Goal: Task Accomplishment & Management: Use online tool/utility

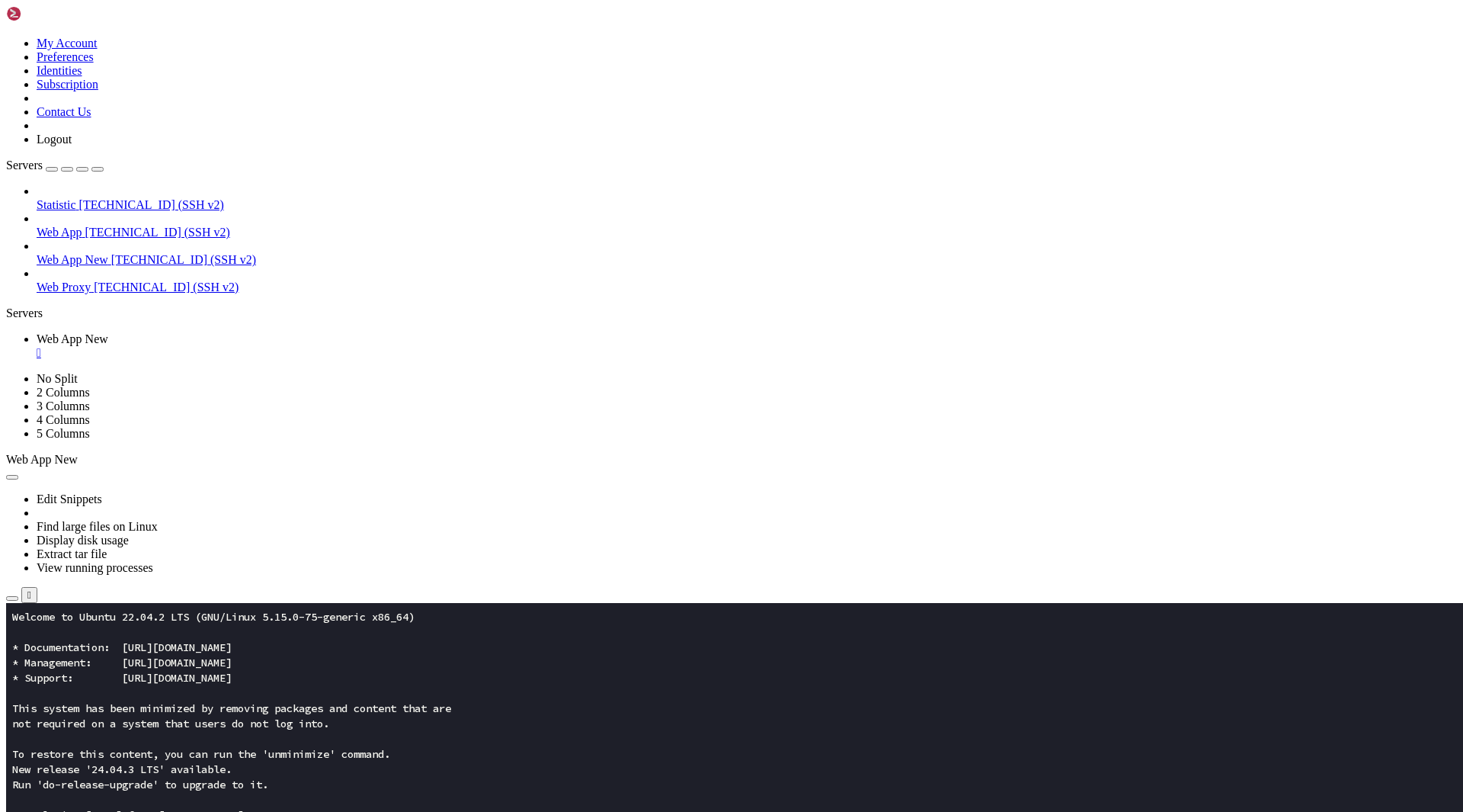
click at [12, 598] on icon "button" at bounding box center [12, 598] width 0 height 0
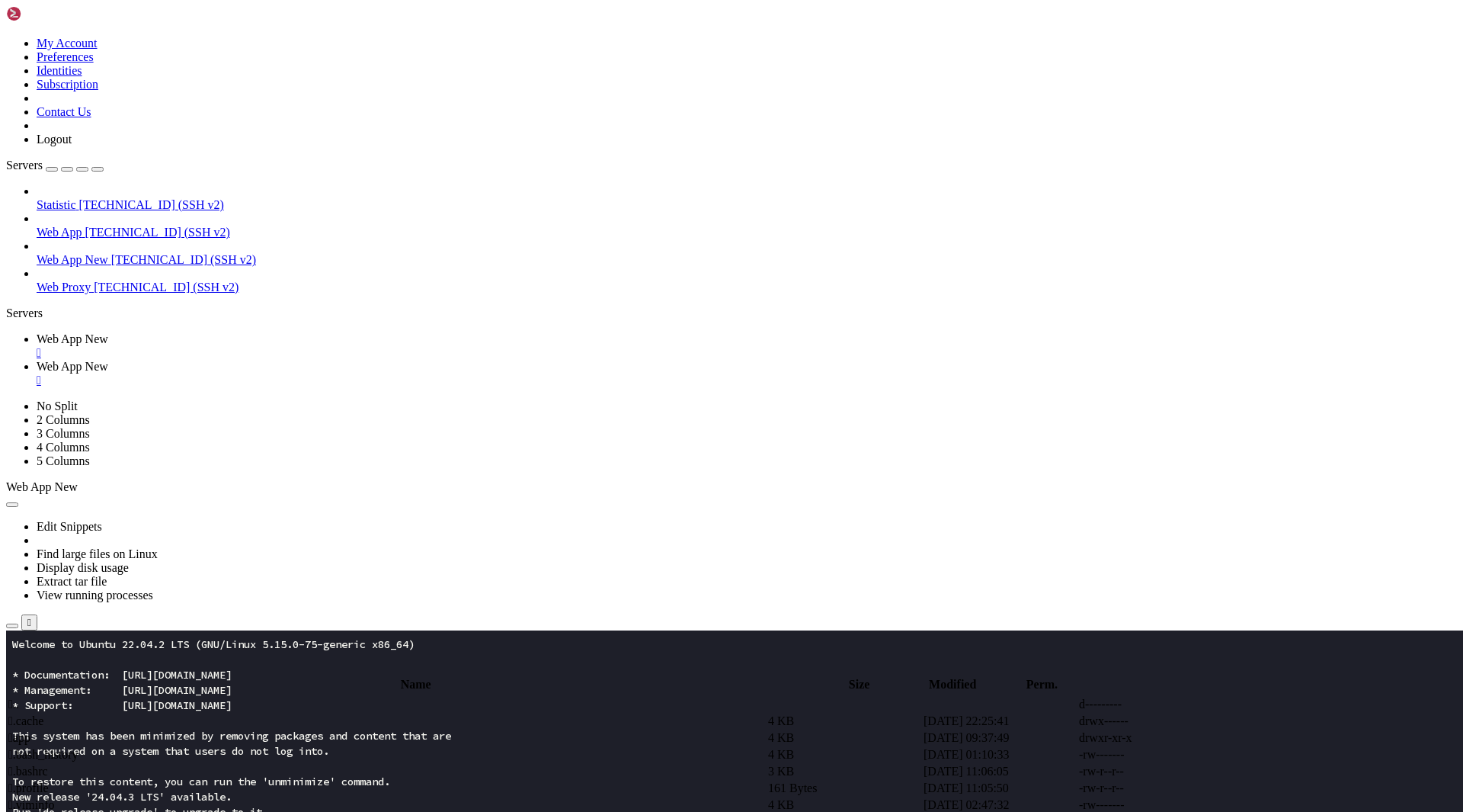
click at [31, 731] on span " app" at bounding box center [19, 737] width 22 height 13
click at [279, 746] on td " updates" at bounding box center [386, 754] width 758 height 15
click at [19, 698] on span " .." at bounding box center [13, 704] width 11 height 13
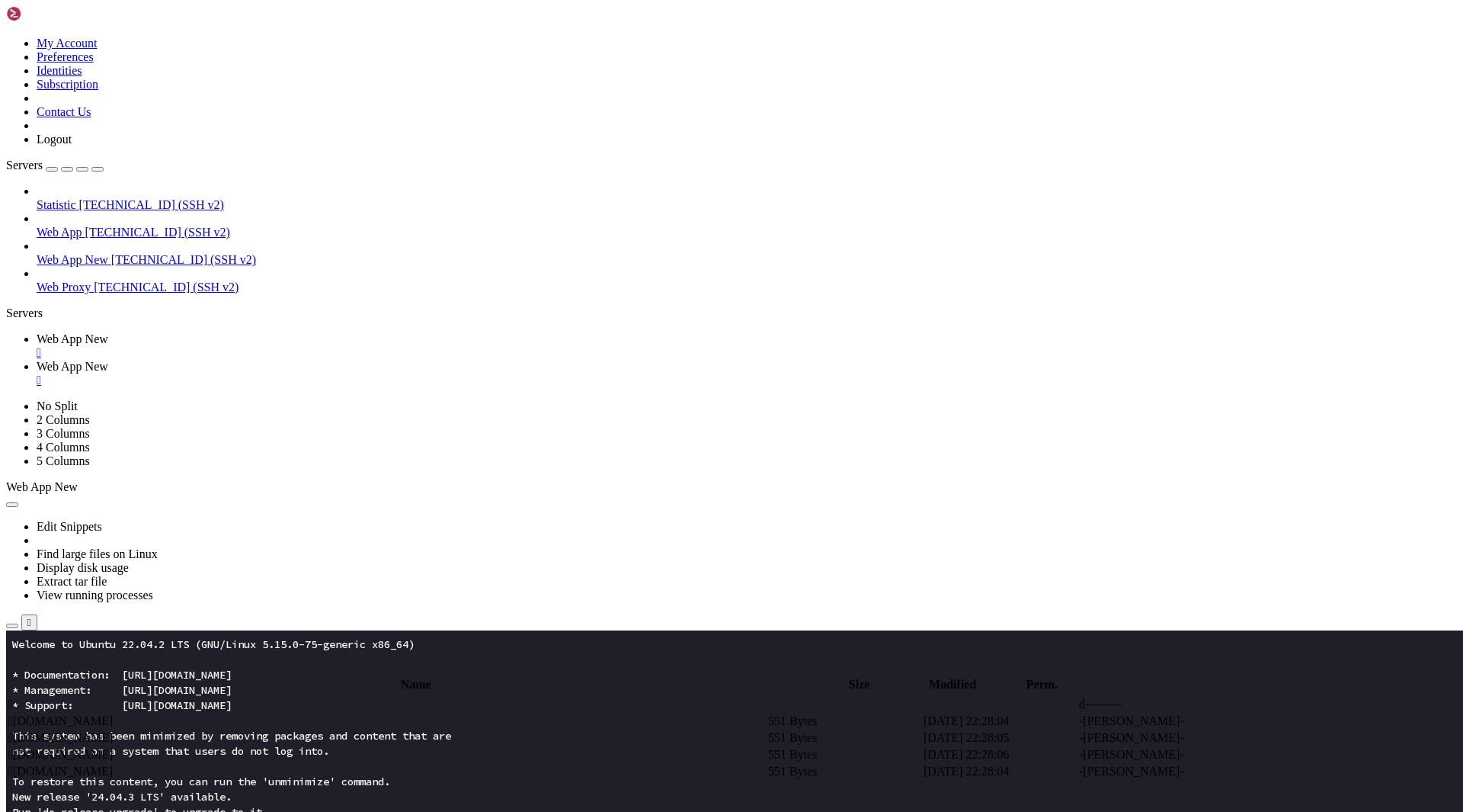
click at [19, 698] on span " .." at bounding box center [13, 704] width 11 height 13
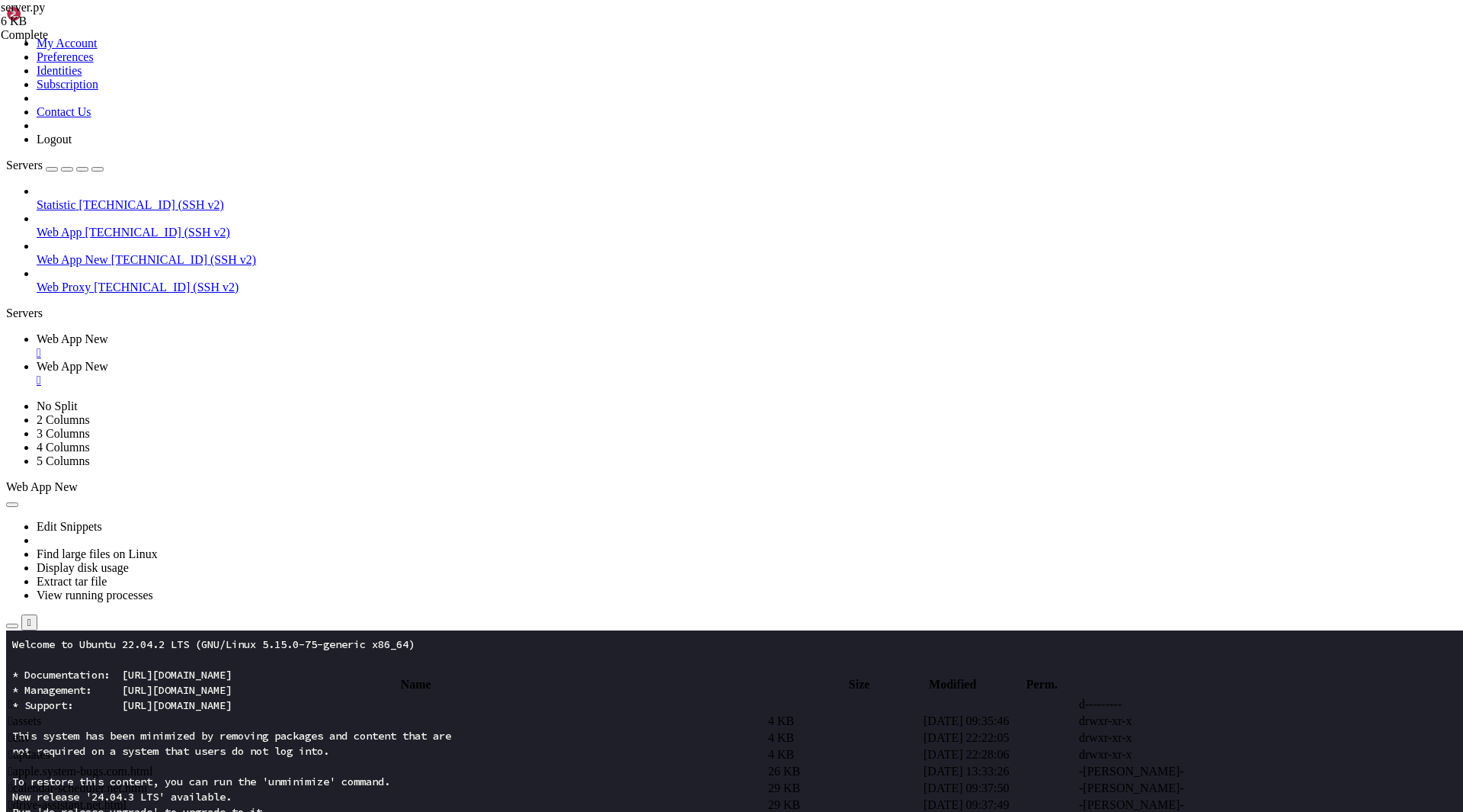
click at [51, 747] on span " updates" at bounding box center [29, 754] width 42 height 13
click at [1235, 771] on icon at bounding box center [1235, 771] width 0 height 0
click at [277, 697] on td " .." at bounding box center [386, 704] width 758 height 15
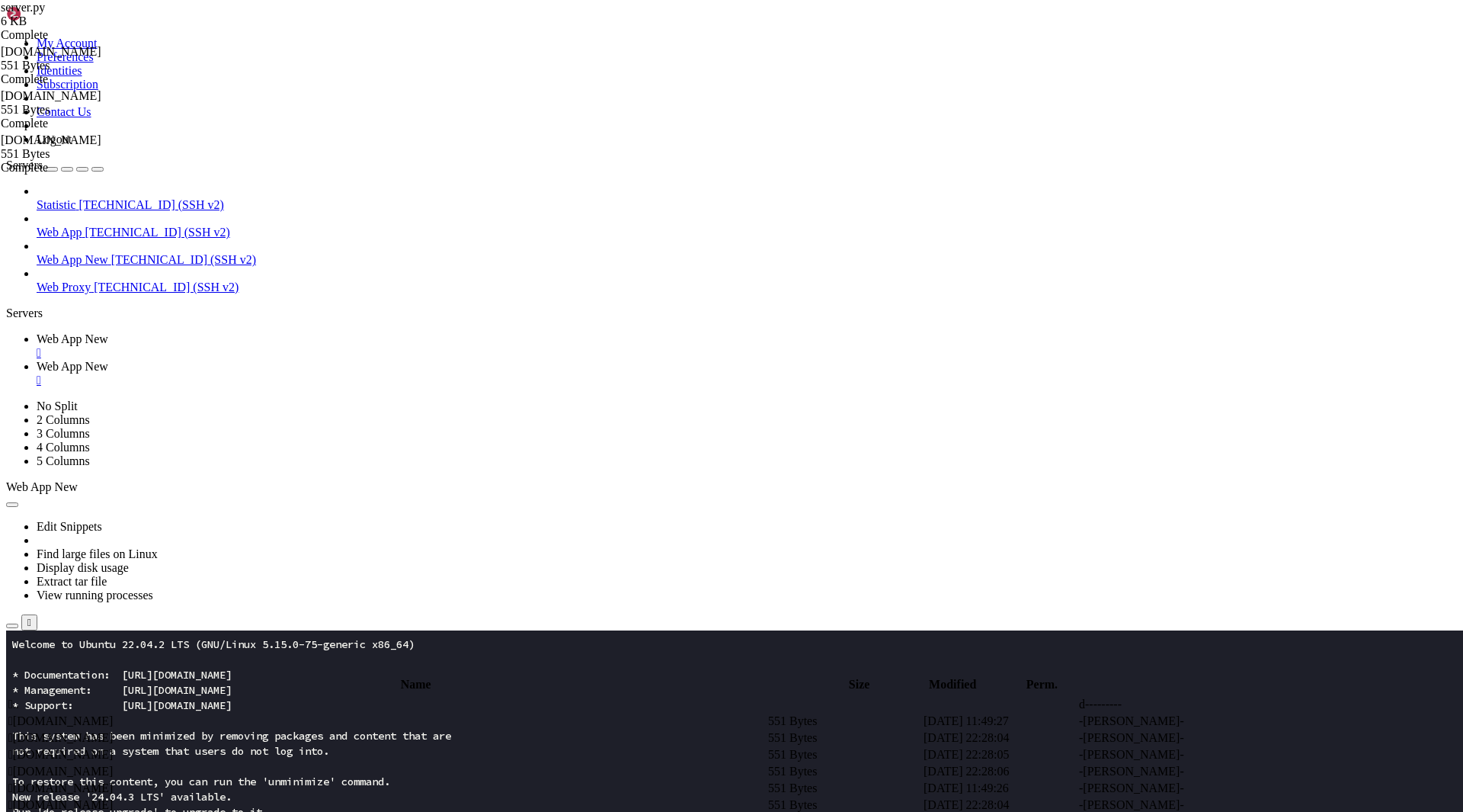
type input "/root/app"
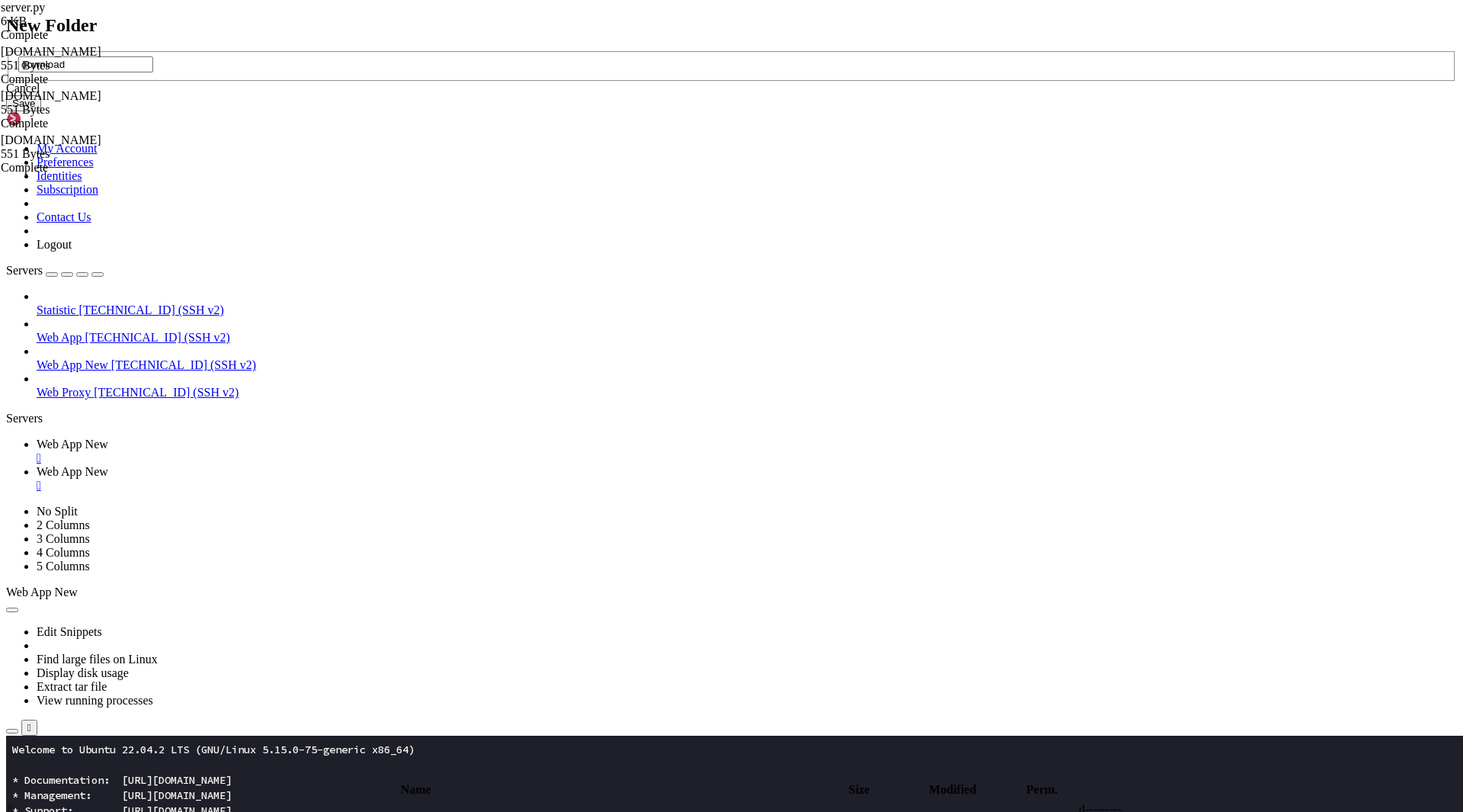
type input "download"
click at [41, 111] on button "Save" at bounding box center [23, 103] width 35 height 16
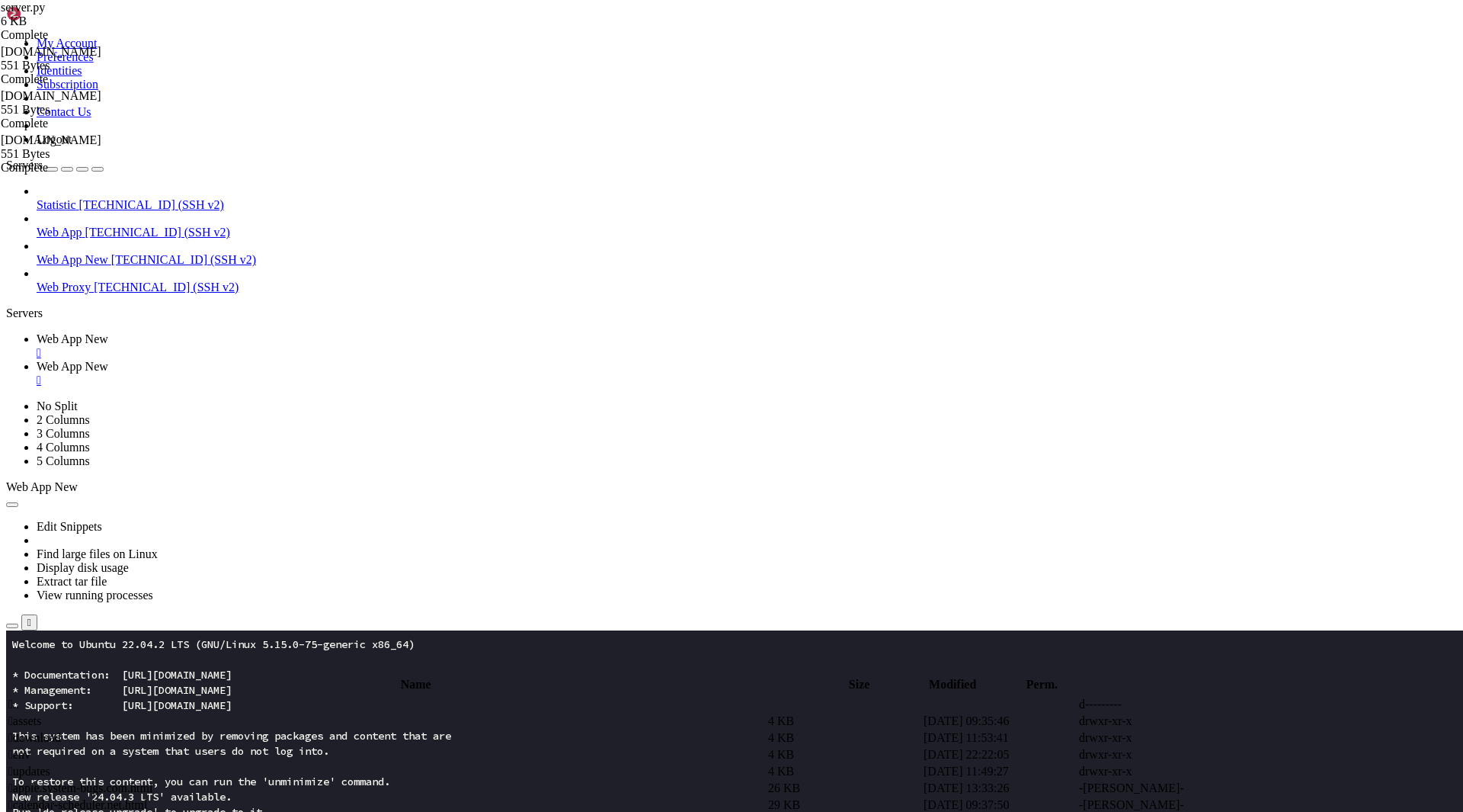
click at [51, 765] on span " updates" at bounding box center [29, 771] width 42 height 13
click at [1235, 721] on icon at bounding box center [1235, 721] width 0 height 0
click at [1235, 788] on icon at bounding box center [1235, 788] width 0 height 0
click at [19, 698] on span " .." at bounding box center [13, 704] width 11 height 13
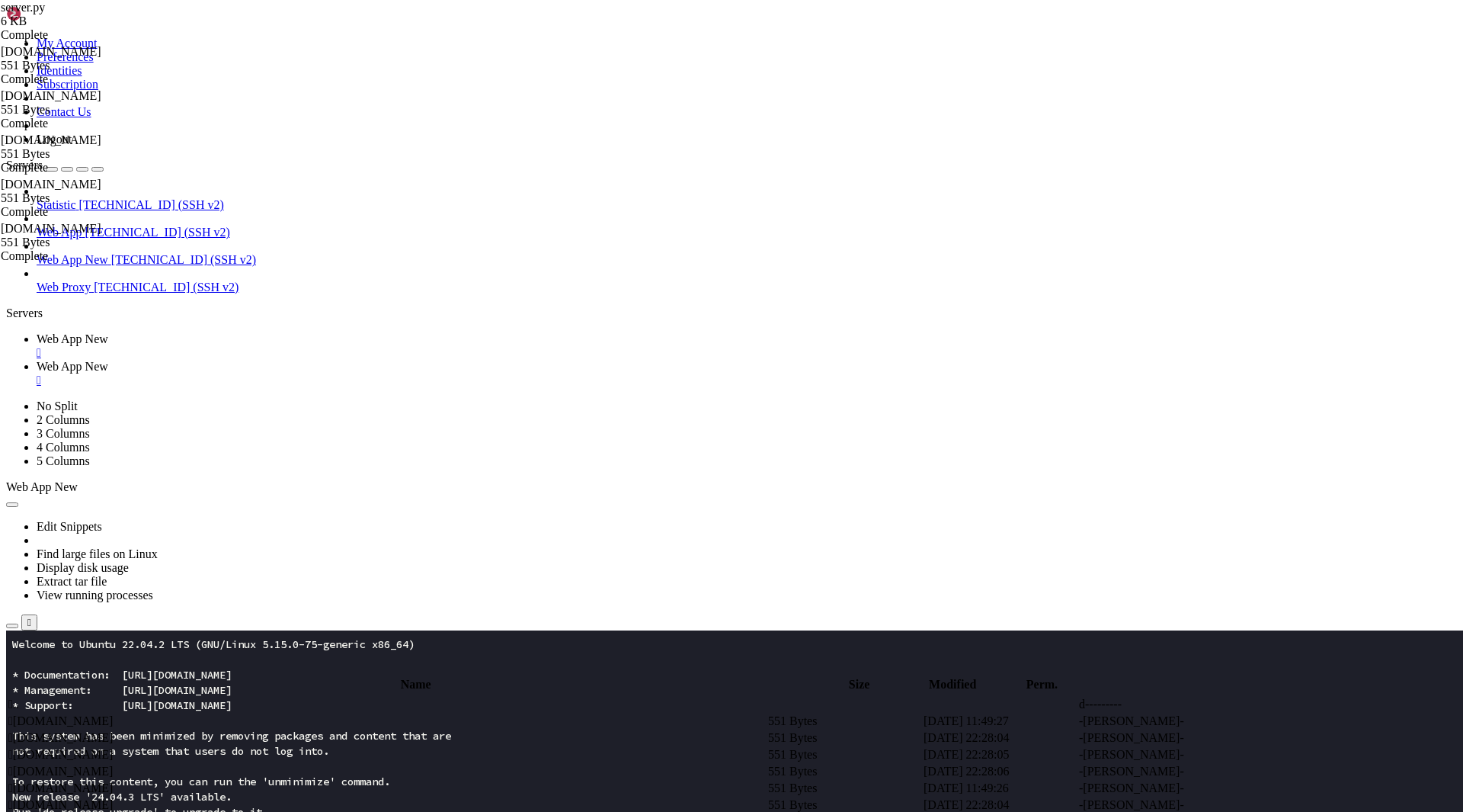
click at [19, 698] on span " .." at bounding box center [13, 704] width 11 height 13
click at [61, 731] on span " download" at bounding box center [34, 737] width 52 height 13
click at [260, 697] on td " .." at bounding box center [386, 704] width 758 height 15
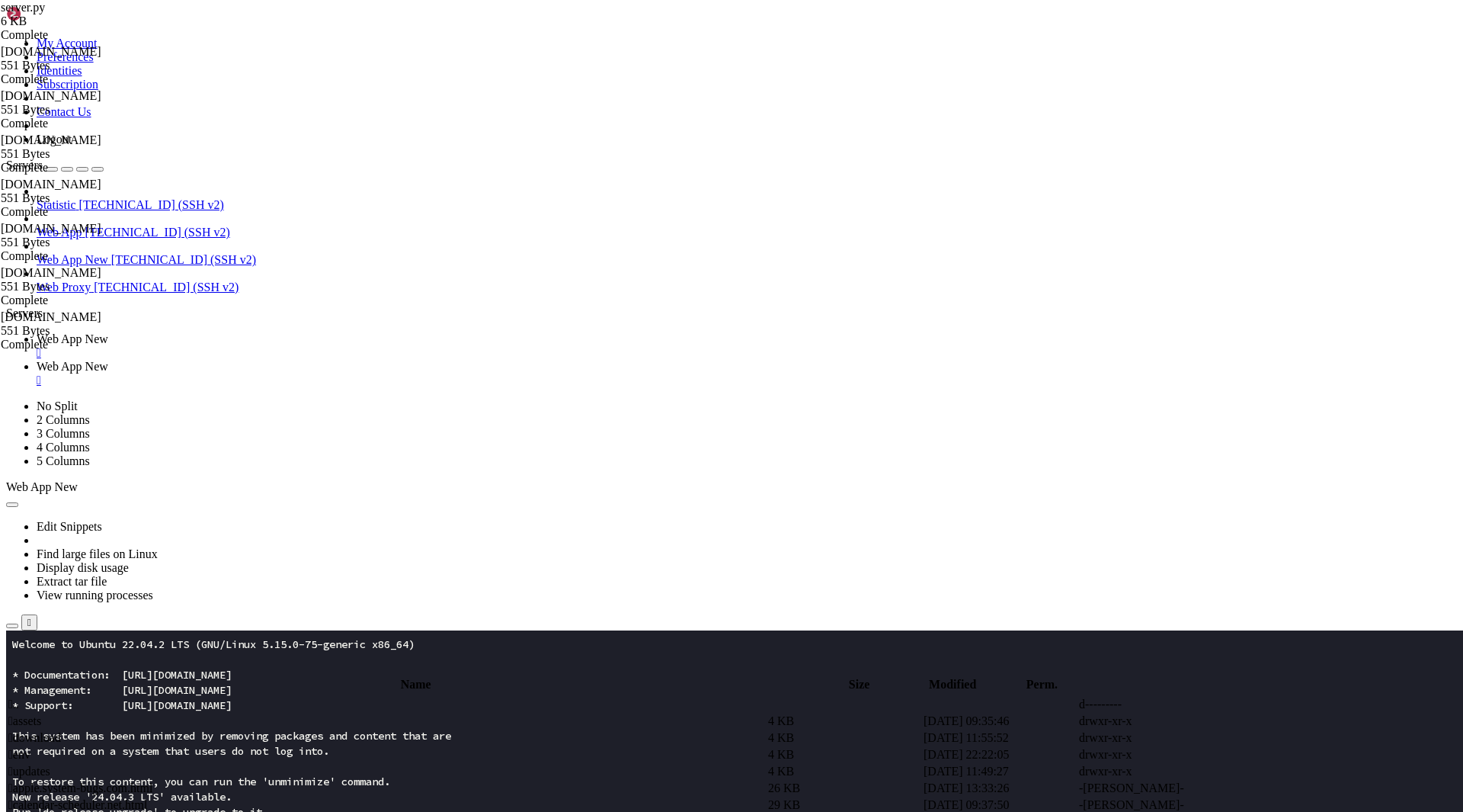
click at [61, 731] on span " download" at bounding box center [34, 737] width 52 height 13
click at [19, 698] on span " .." at bounding box center [13, 704] width 11 height 13
click at [51, 765] on span " updates" at bounding box center [29, 771] width 42 height 13
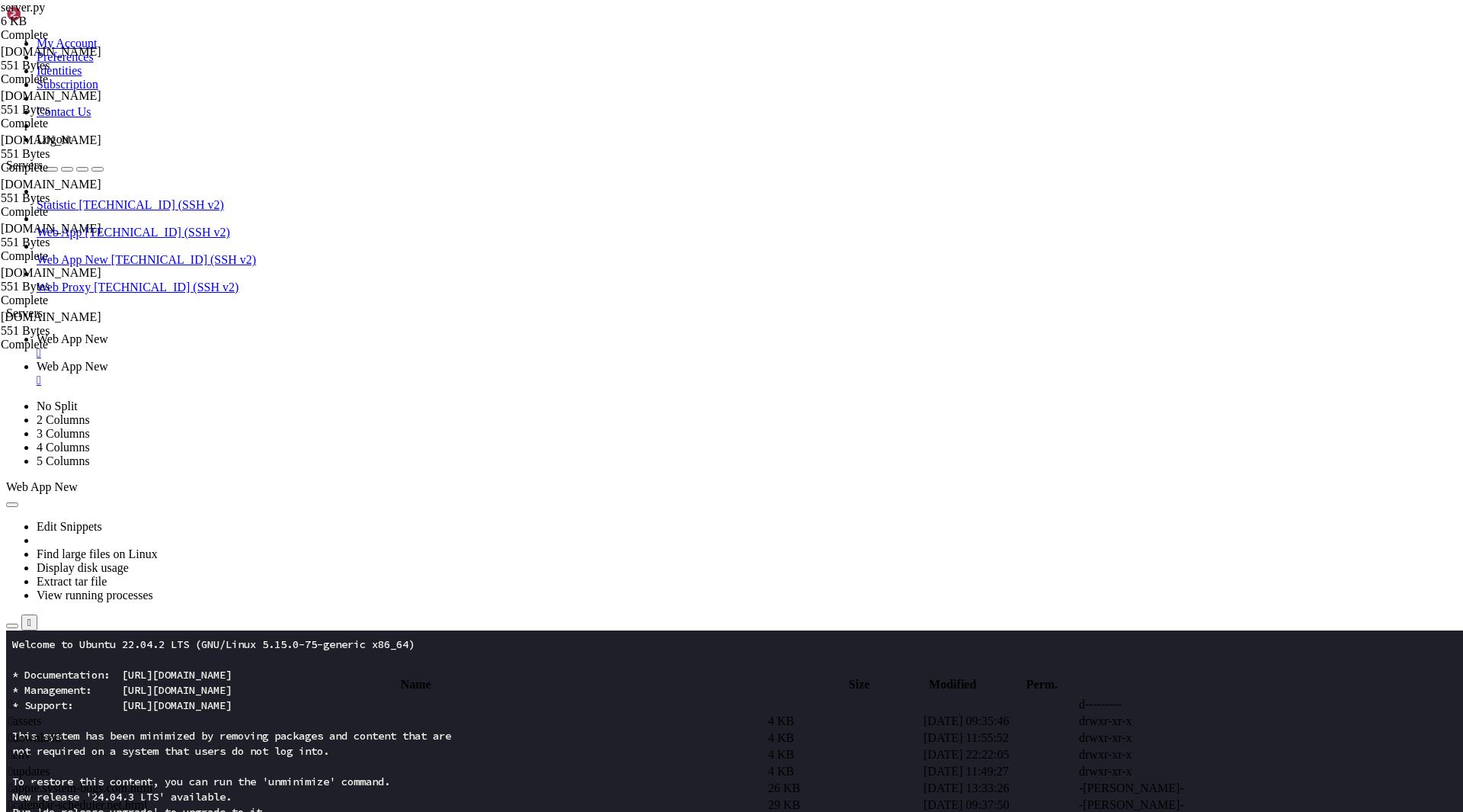
click at [51, 765] on span " updates" at bounding box center [29, 771] width 42 height 13
click at [113, 714] on span " [DOMAIN_NAME]" at bounding box center [61, 721] width 104 height 13
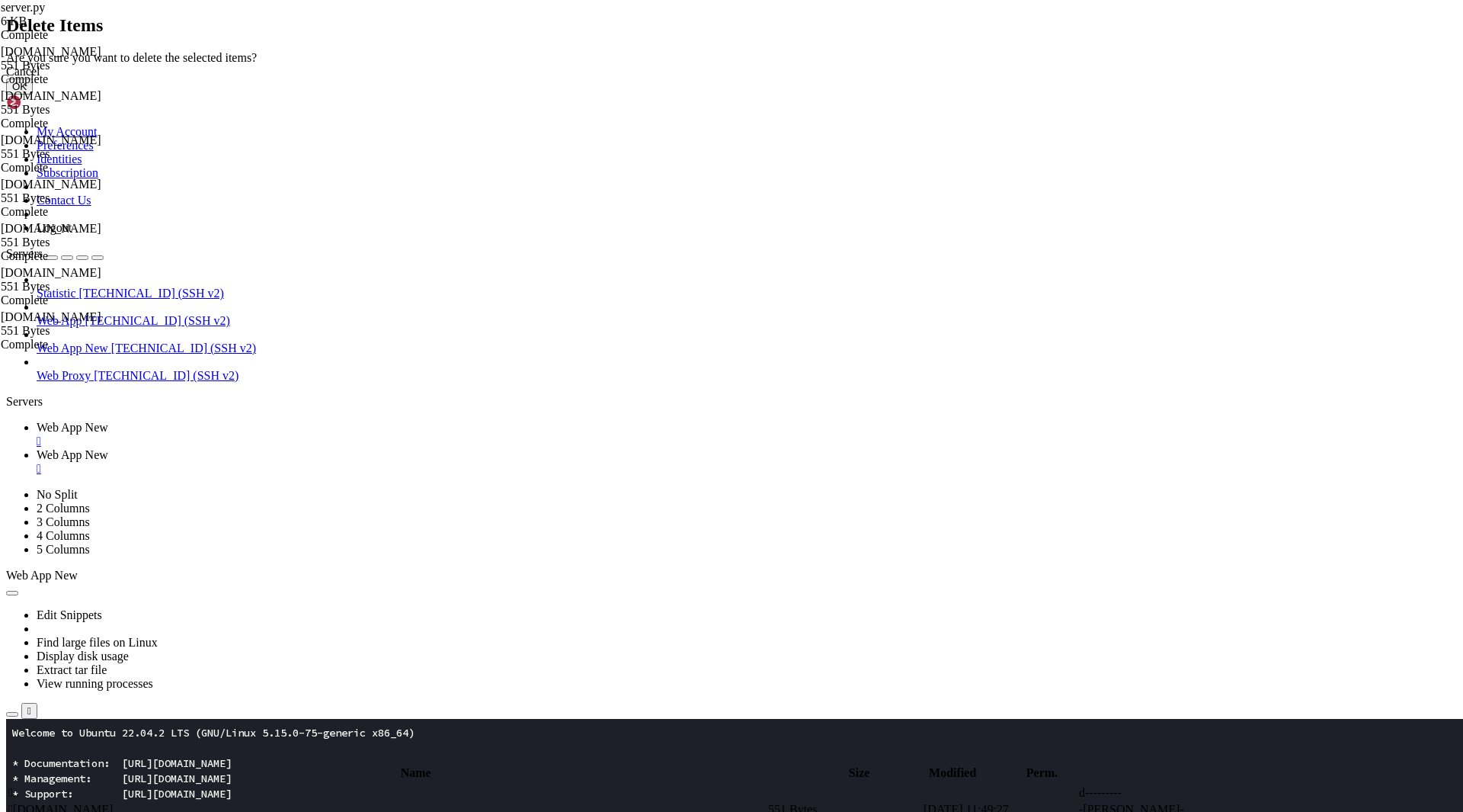
click at [33, 95] on button "OK" at bounding box center [19, 86] width 27 height 16
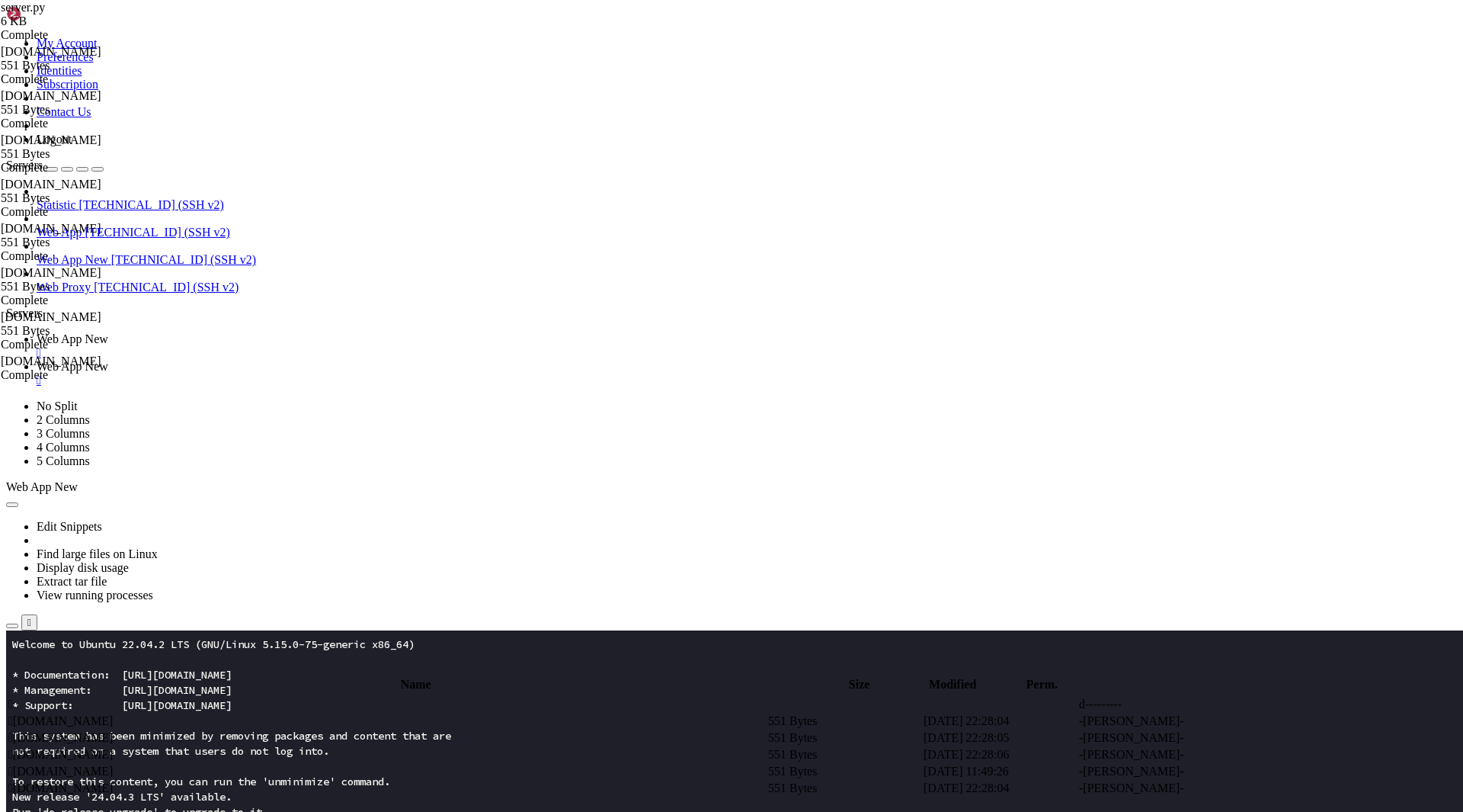
click at [367, 764] on td " [DOMAIN_NAME]" at bounding box center [386, 771] width 758 height 15
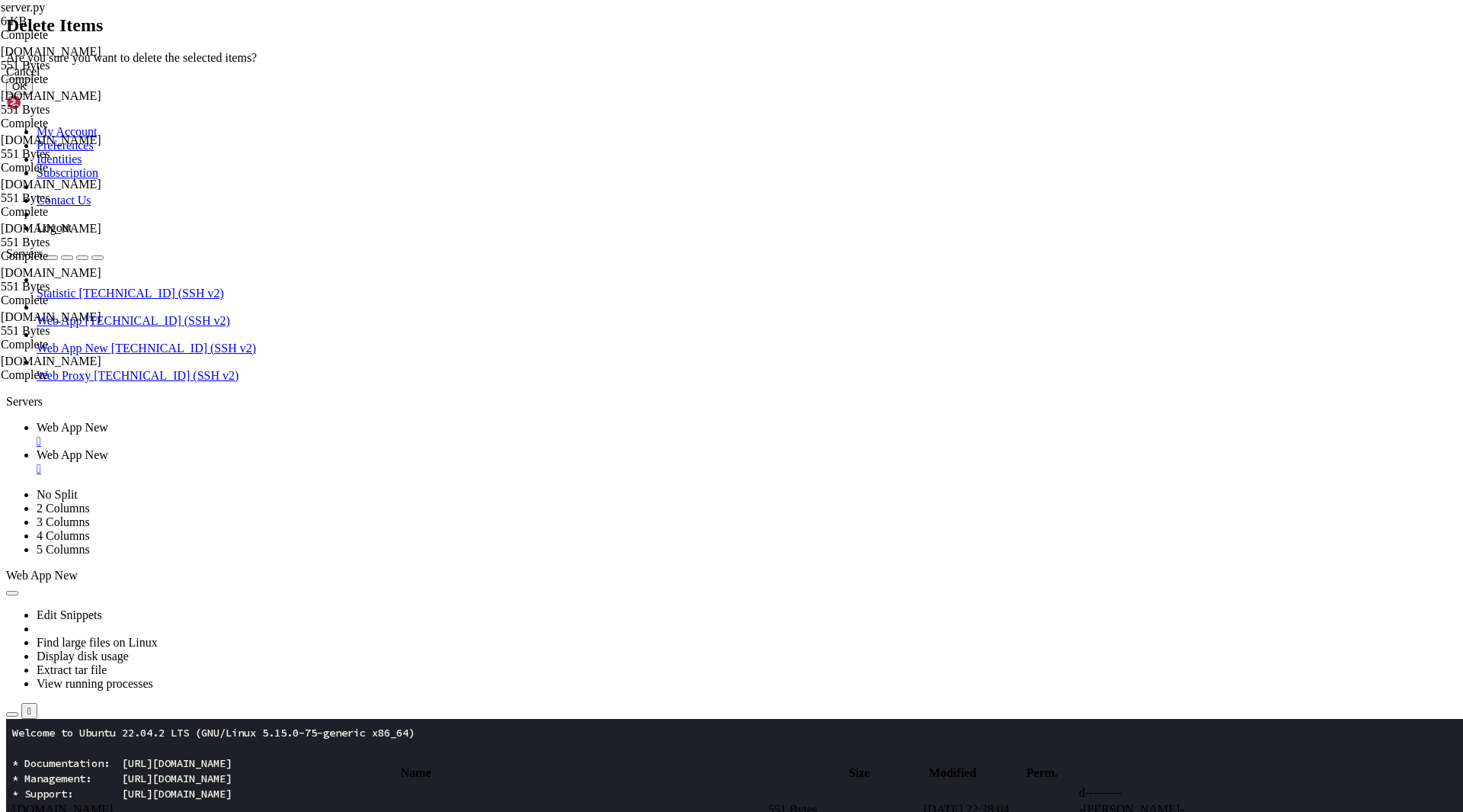
click at [33, 95] on button "OK" at bounding box center [19, 86] width 27 height 16
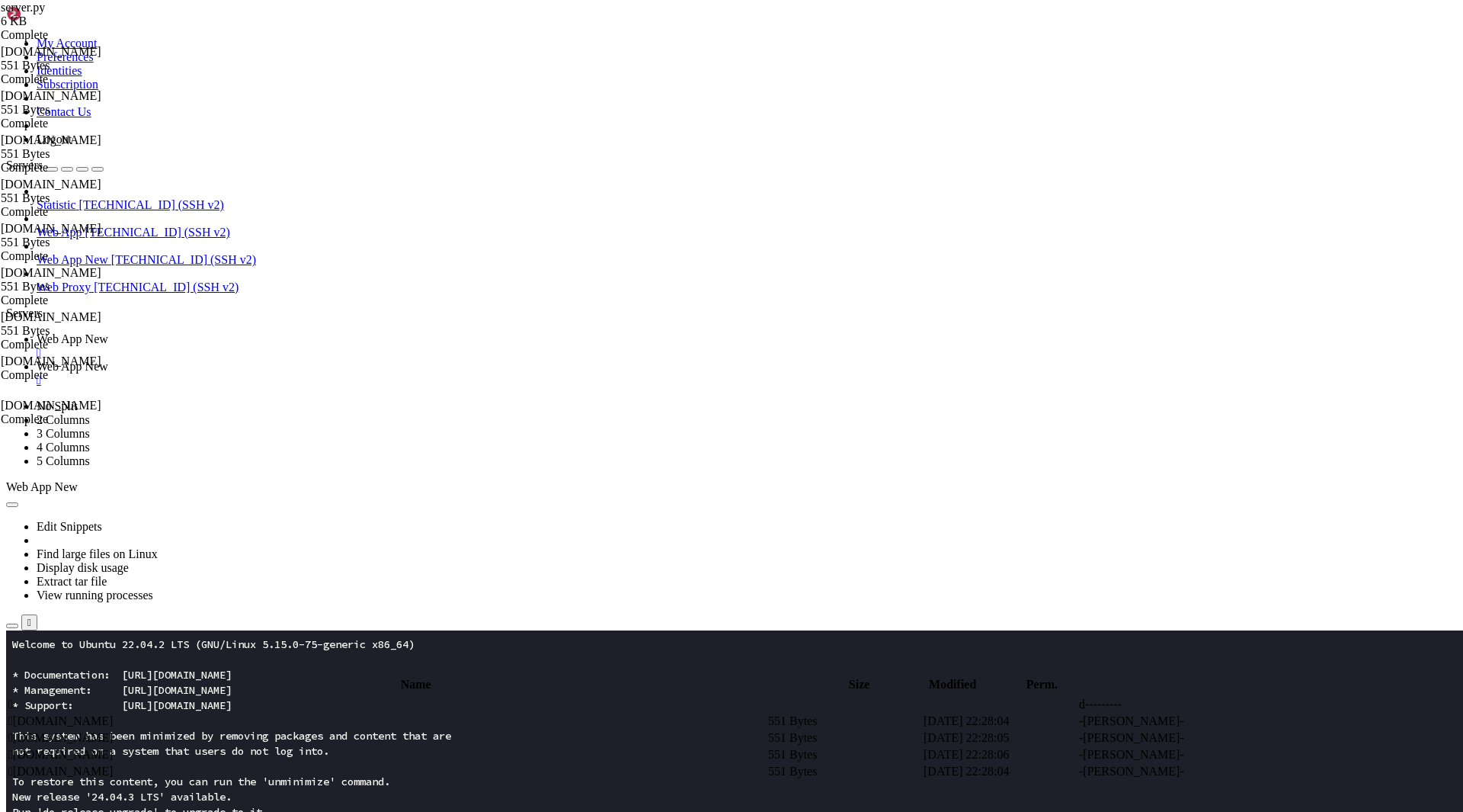
click at [324, 697] on td " .." at bounding box center [386, 704] width 758 height 15
type input "/root/app"
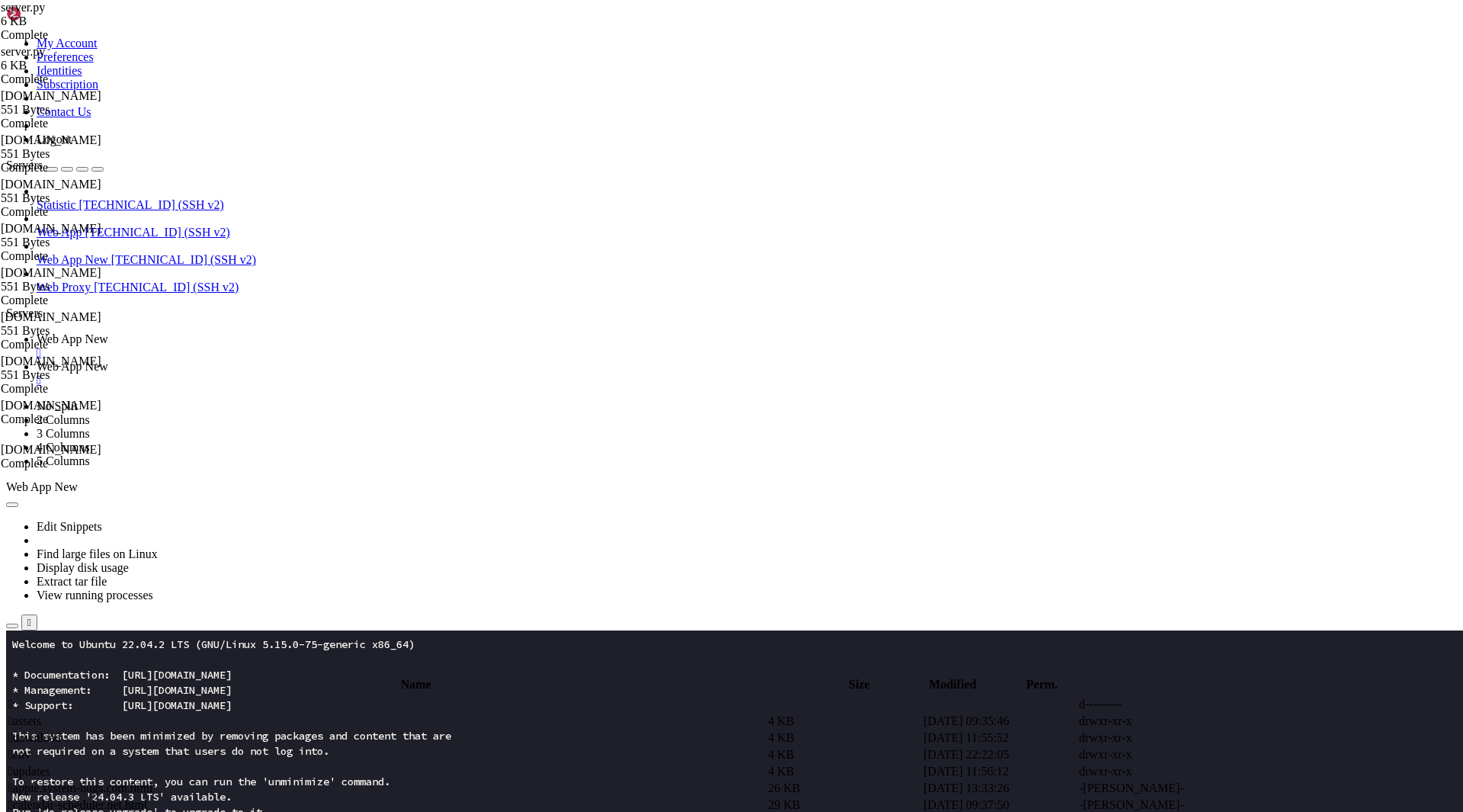
type textarea "UPDATES_DIR = BASE_DIR / "updates""
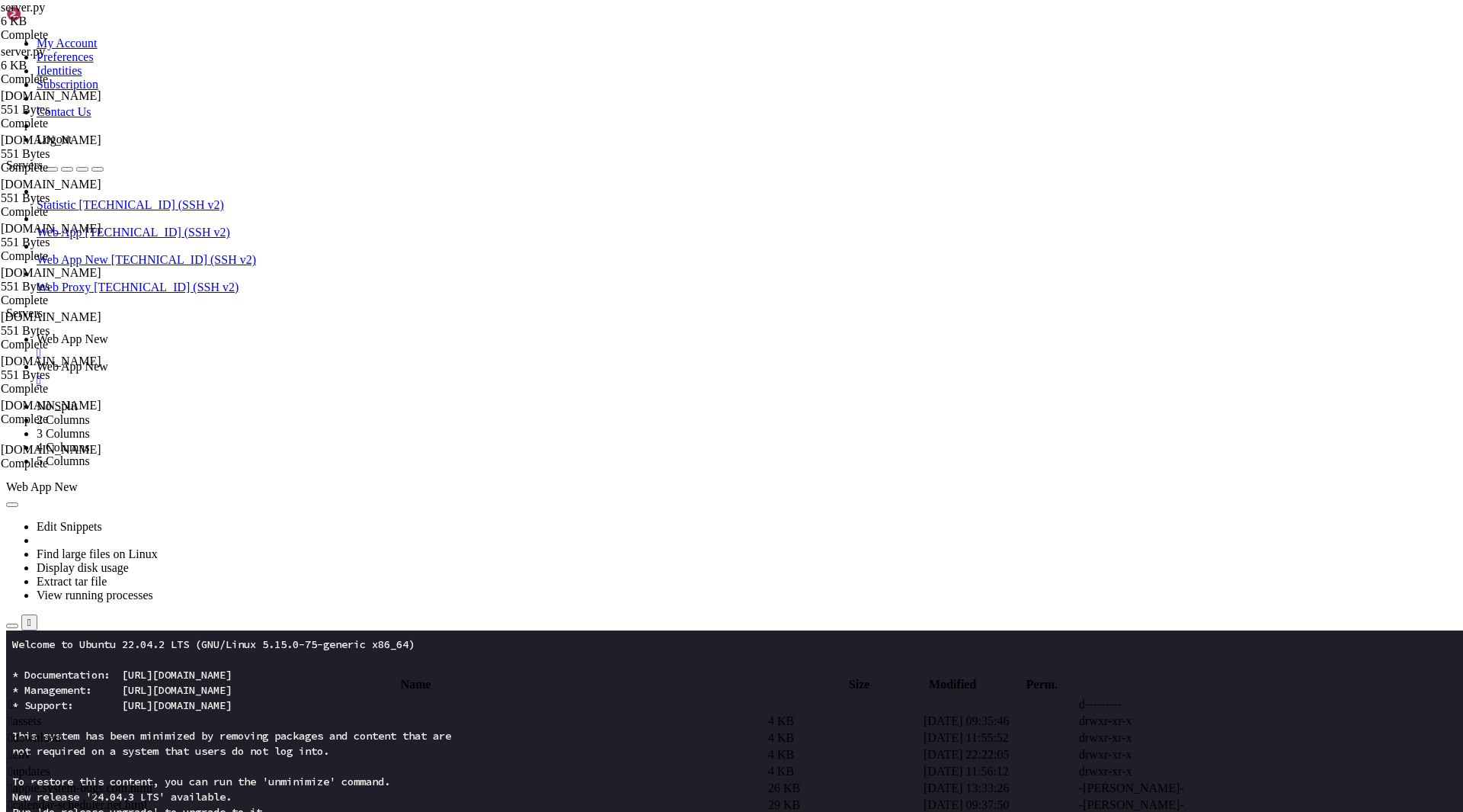
paste textarea "UPDATES_DIR = BASE_DIR / "updates""
drag, startPoint x: 259, startPoint y: 198, endPoint x: 211, endPoint y: 202, distance: 48.2
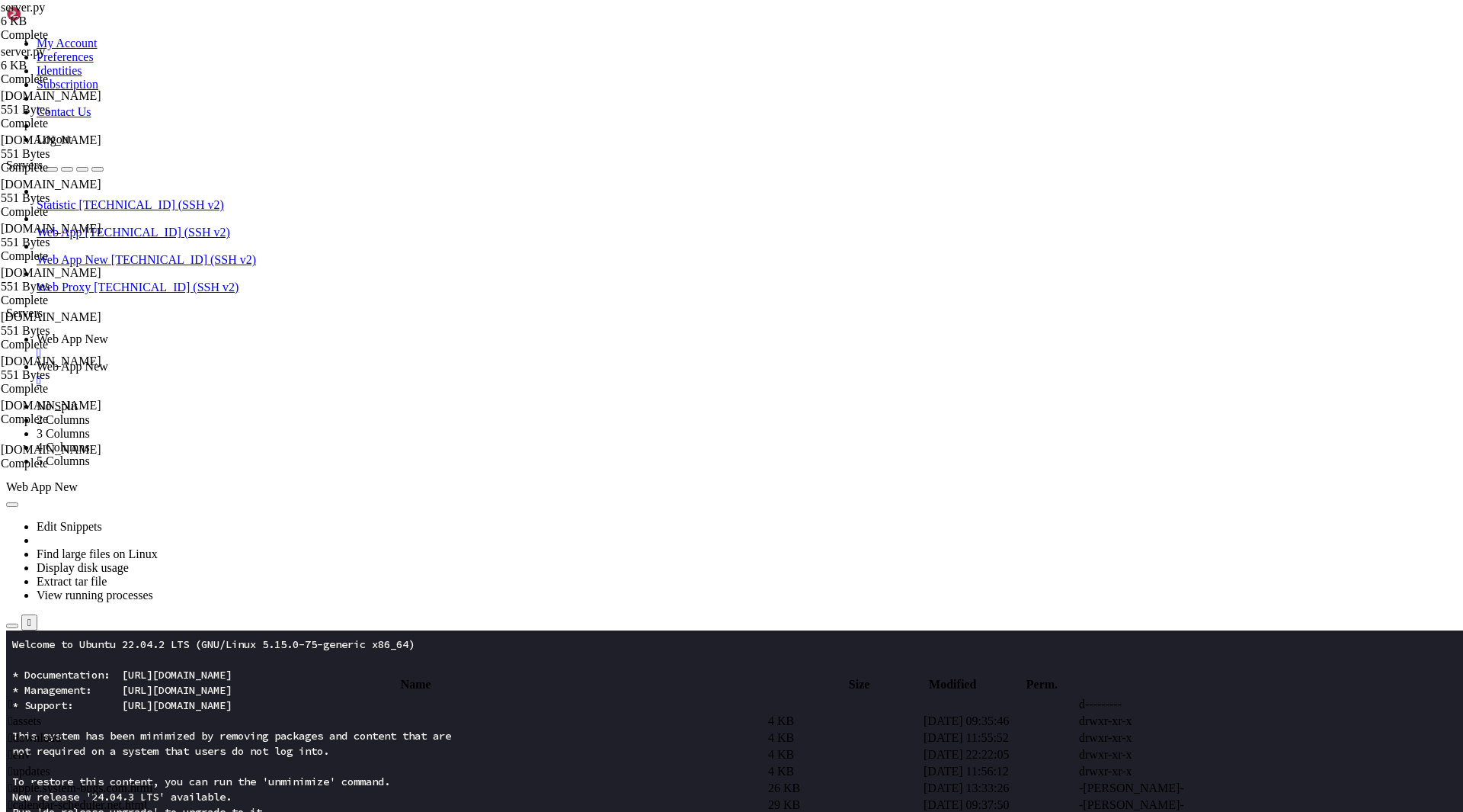
drag, startPoint x: 311, startPoint y: 635, endPoint x: 223, endPoint y: 459, distance: 196.8
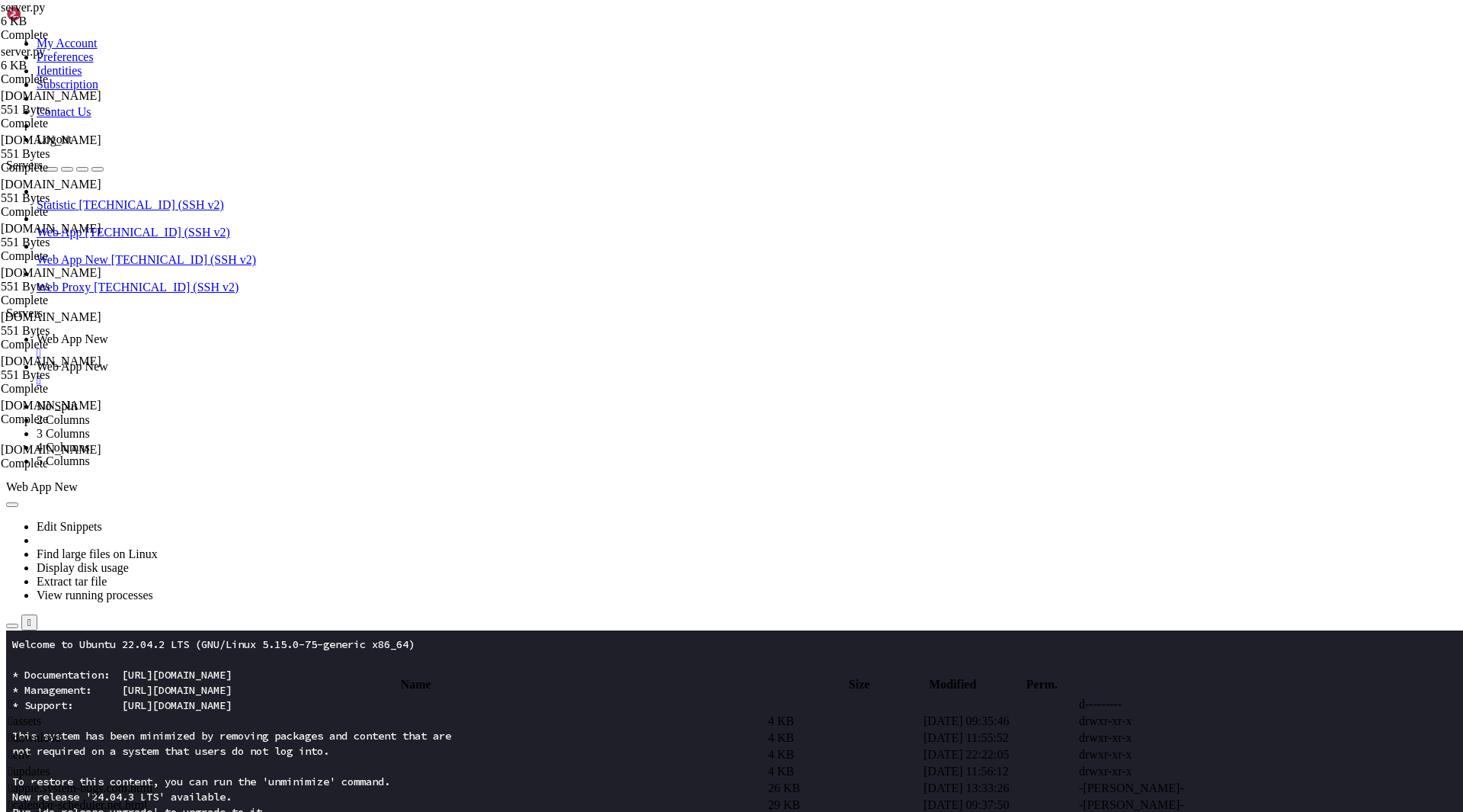
type textarea "@app.get("/updates/<name>") def serve_update(name):"
paste textarea "abort(404)"
type textarea "abort(404)"
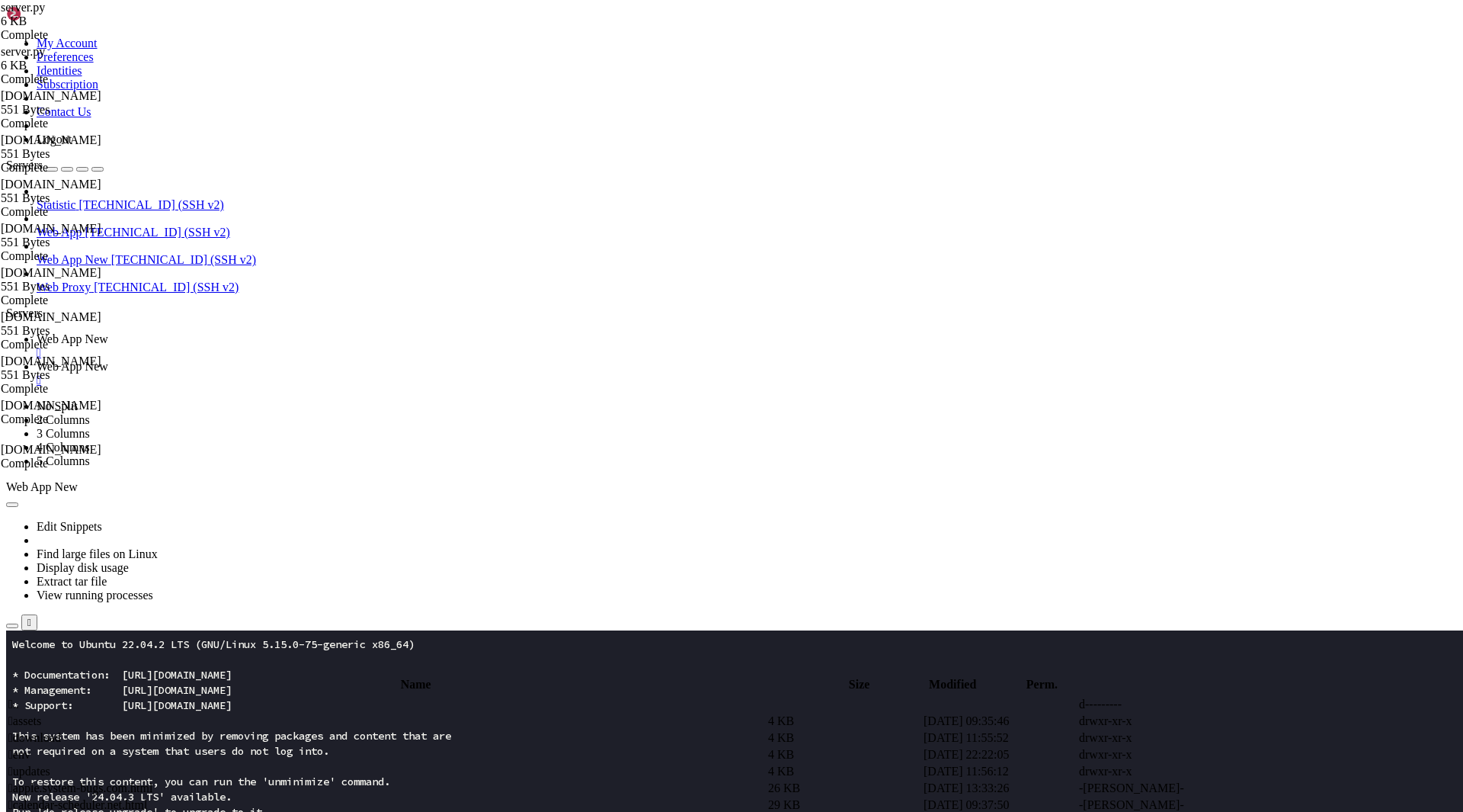
paste textarea "DOWNLOAD"
type textarea "f = DOWNLOAD_DIR / f"{name}.sh""
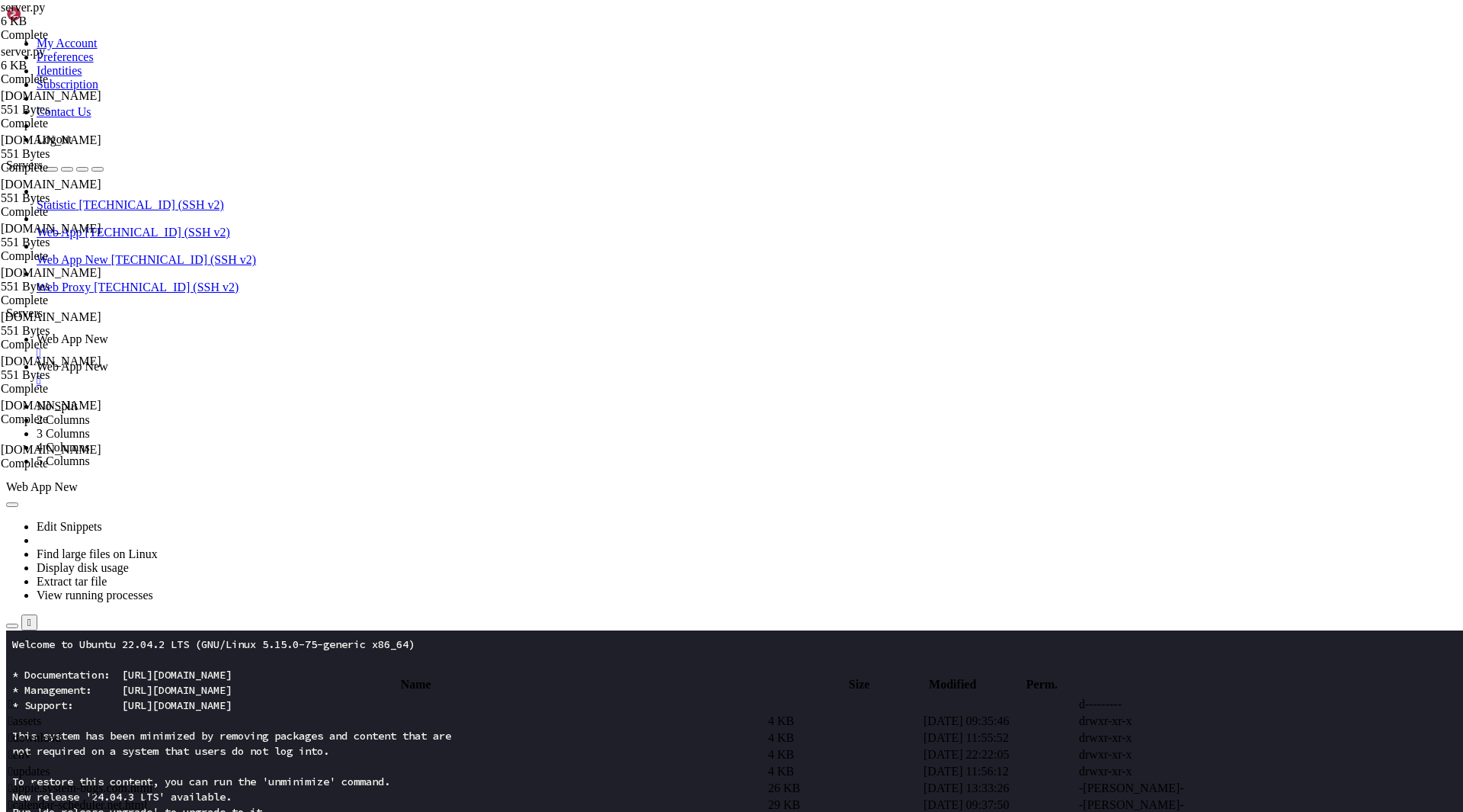
click at [108, 333] on span "Web App New" at bounding box center [72, 339] width 71 height 13
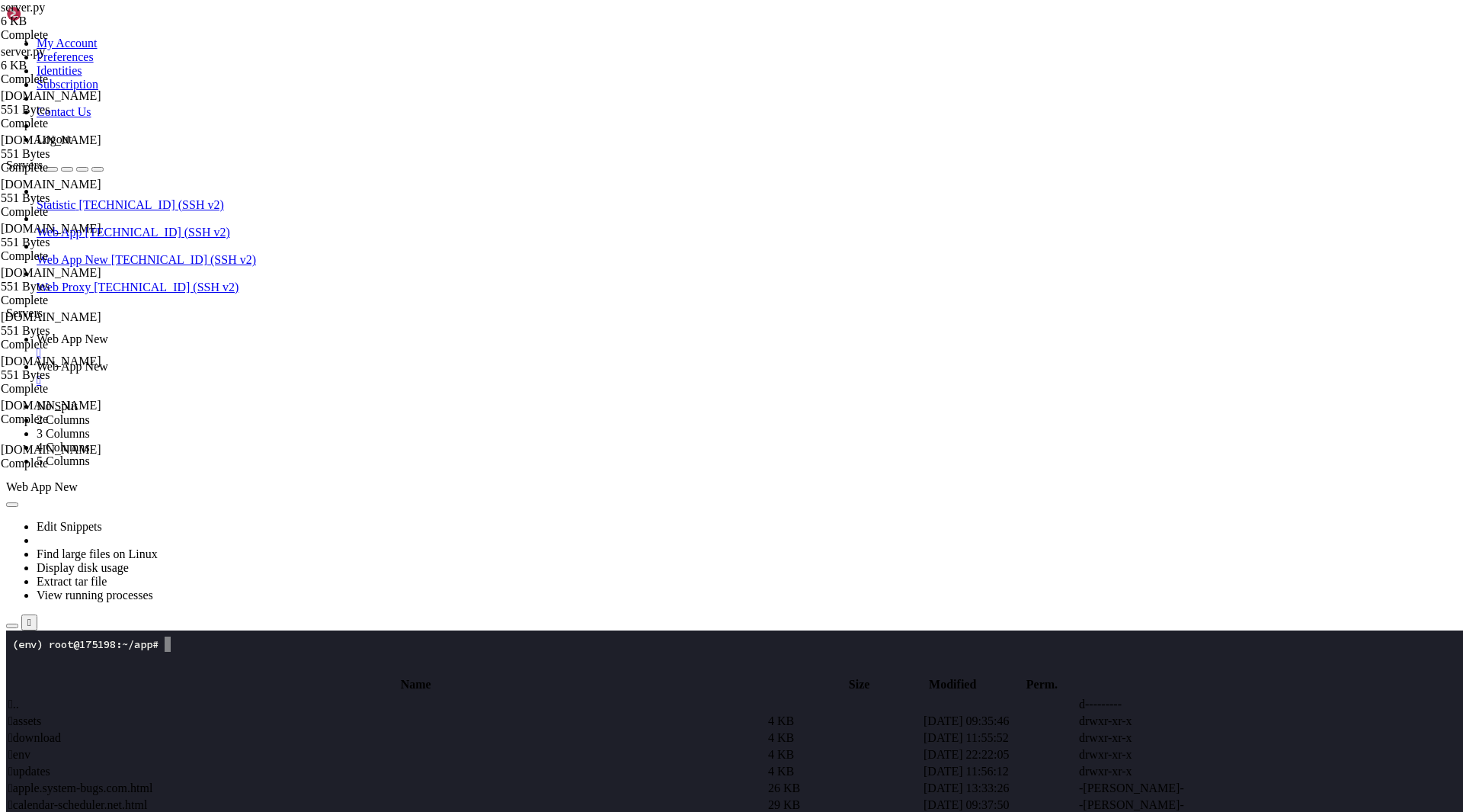
scroll to position [31, 0]
click at [108, 360] on span "Web App New" at bounding box center [72, 367] width 71 height 13
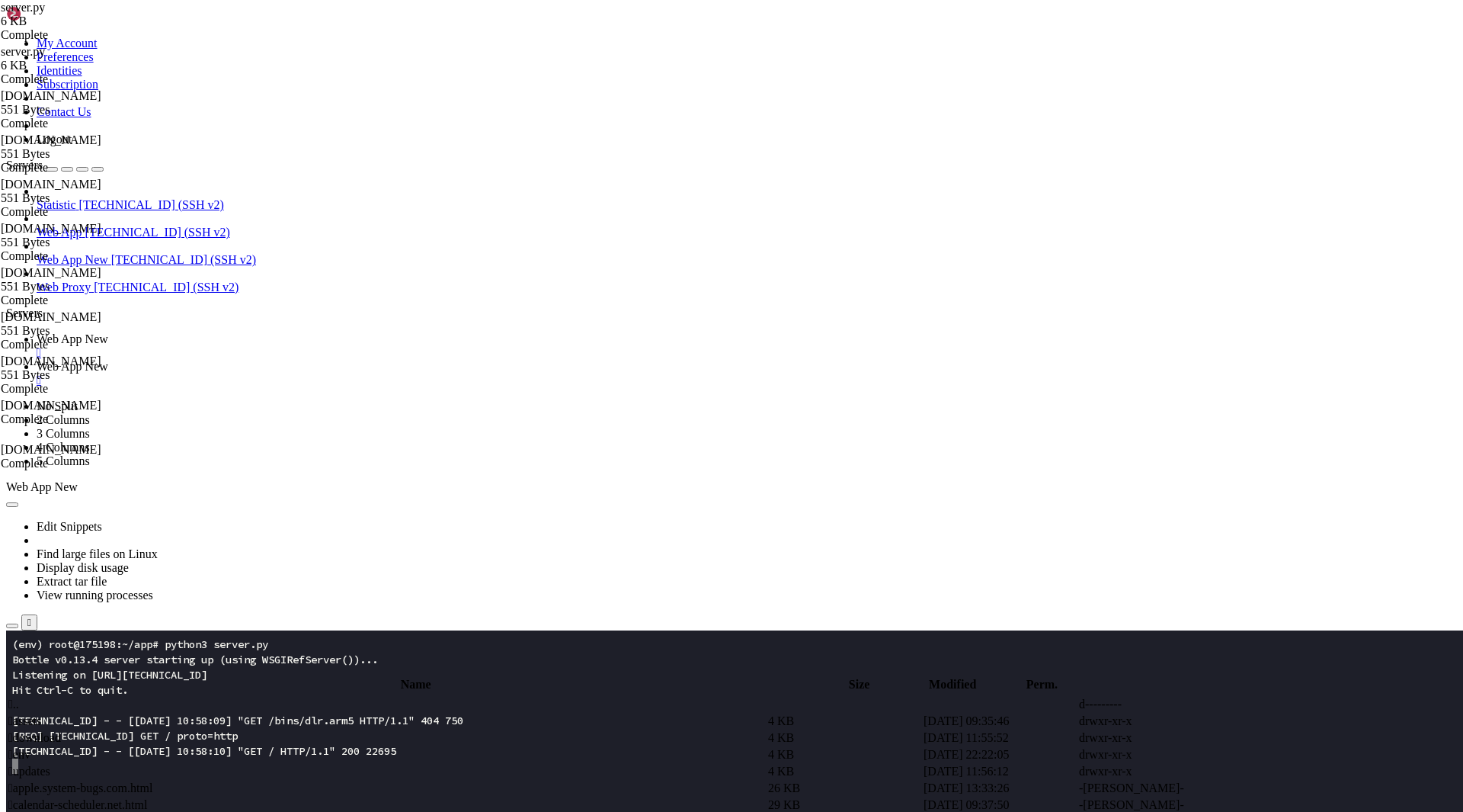
click at [61, 731] on span " download" at bounding box center [34, 737] width 52 height 13
type input "/root/app/download"
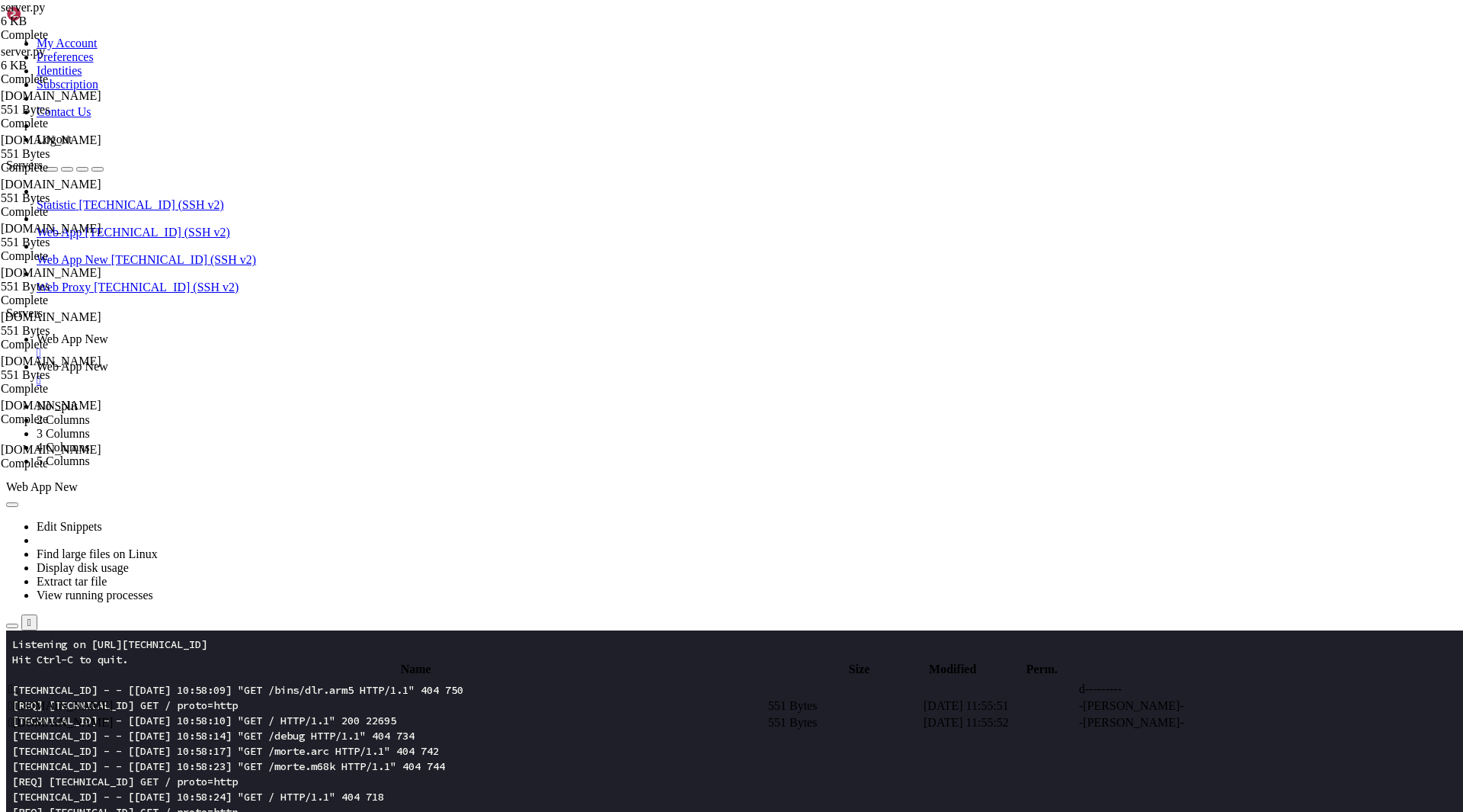
scroll to position [61, 0]
click at [113, 699] on span " [DOMAIN_NAME]" at bounding box center [61, 706] width 104 height 13
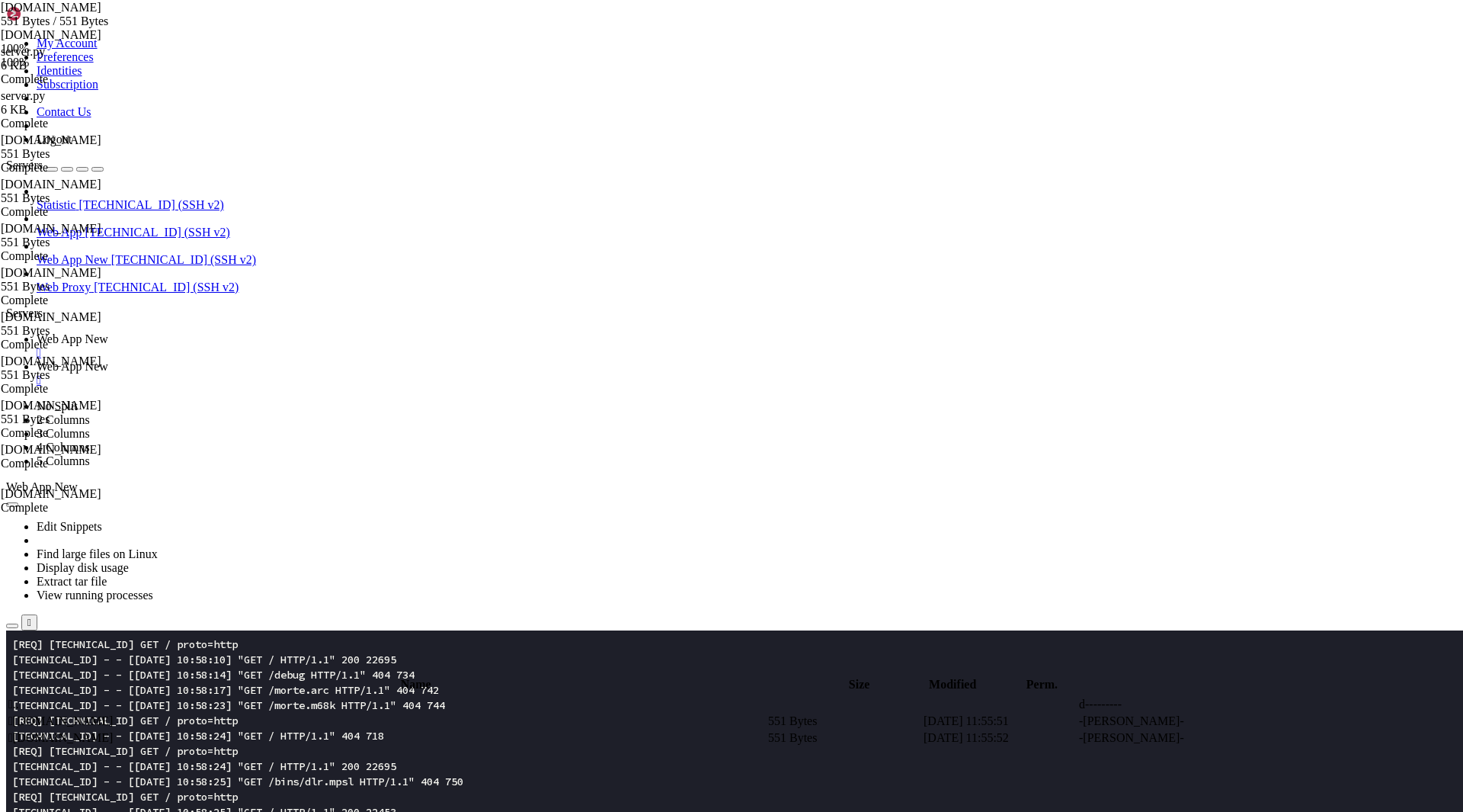
scroll to position [122, 0]
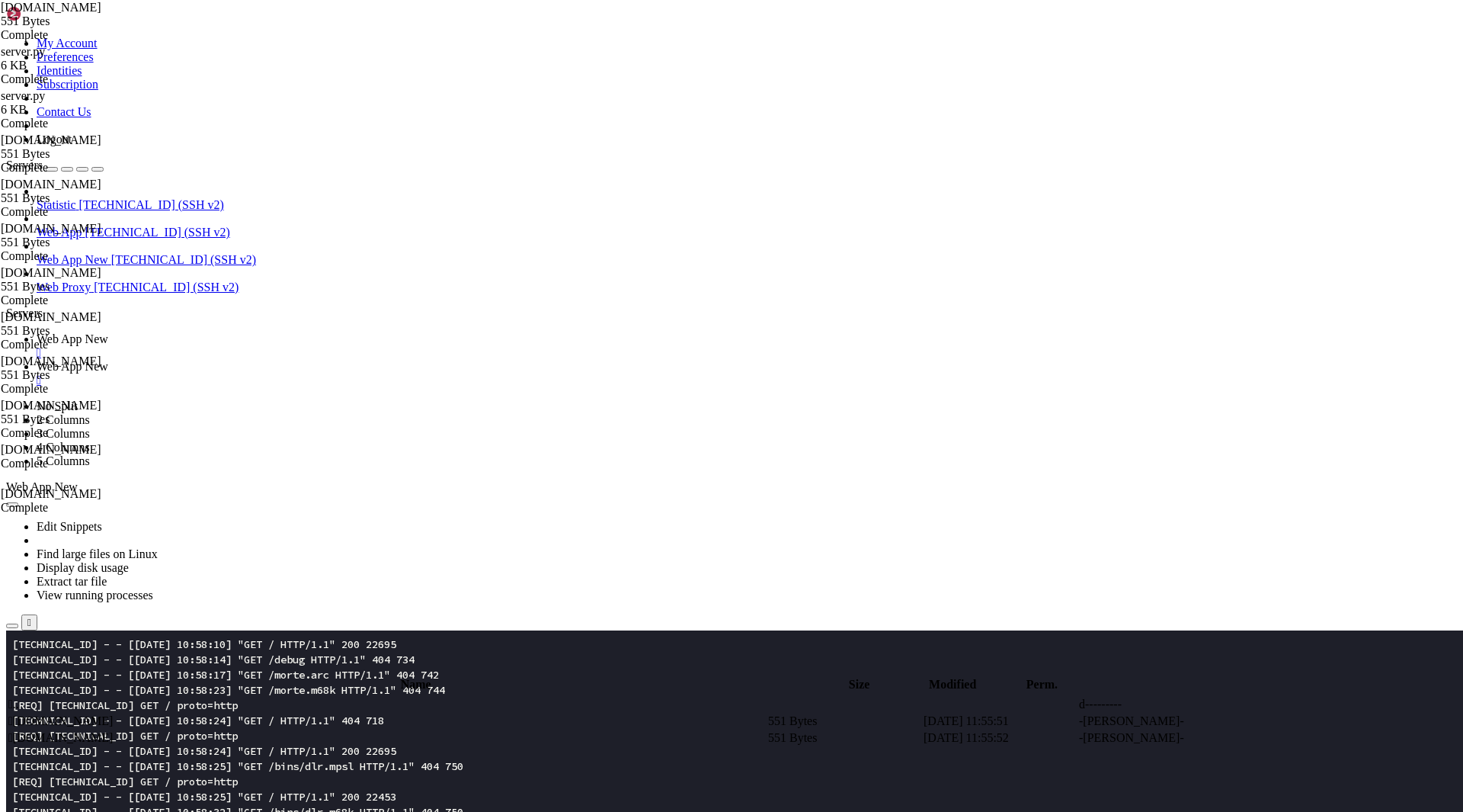
scroll to position [153, 0]
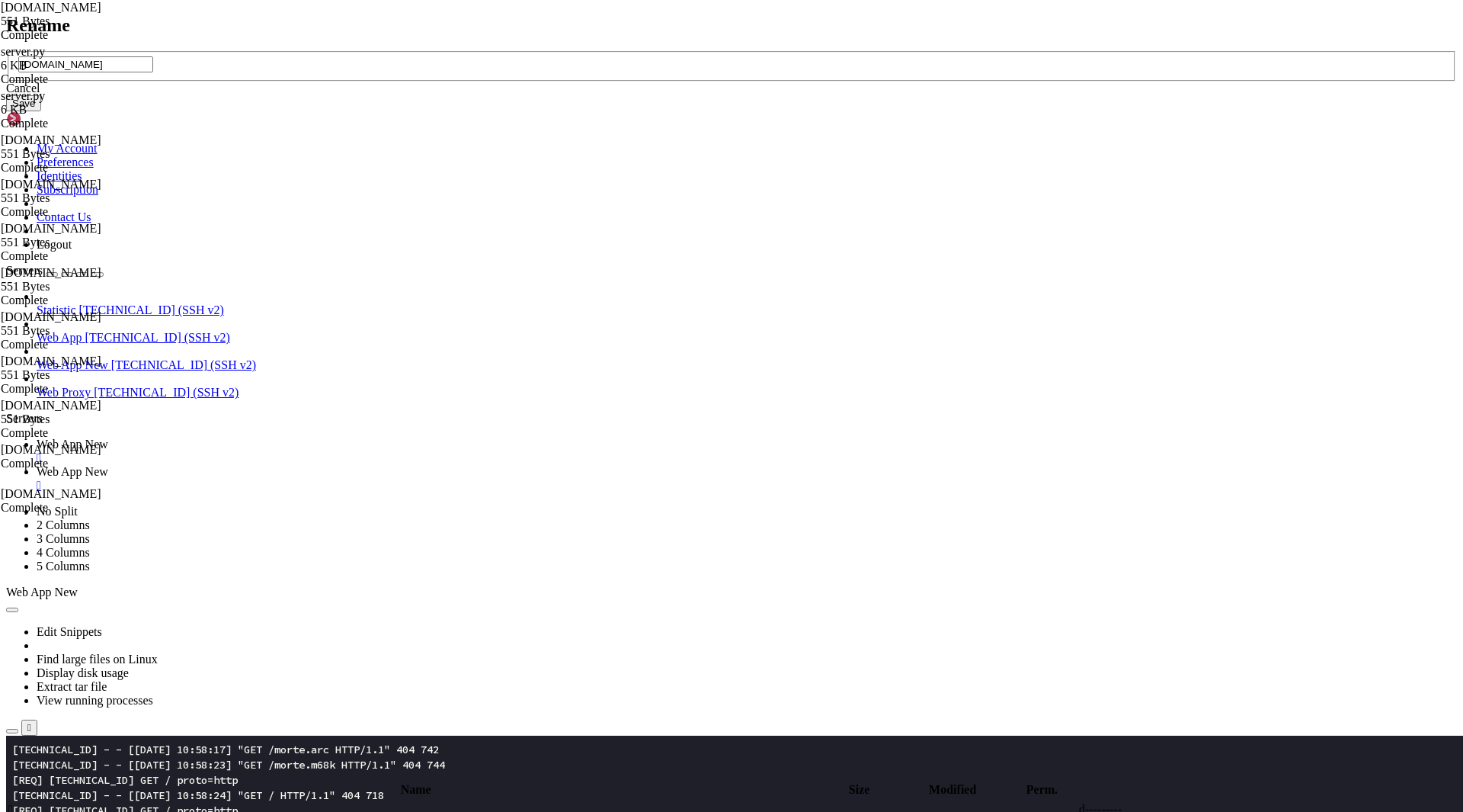
scroll to position [168, 0]
type input "[DOMAIN_NAME]"
click at [41, 111] on button "Save" at bounding box center [23, 103] width 35 height 16
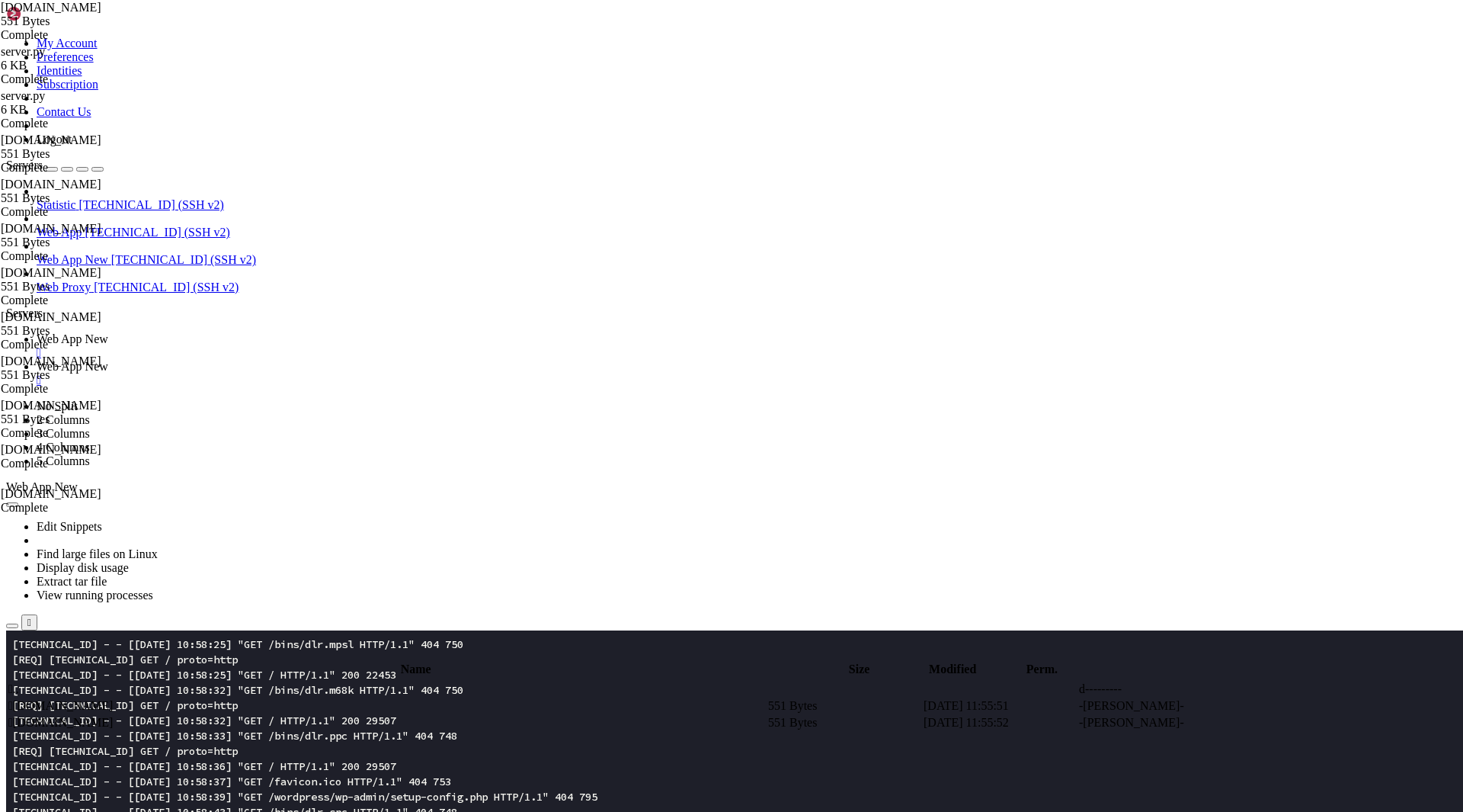
scroll to position [259, 0]
click at [113, 716] on span " [DOMAIN_NAME]" at bounding box center [61, 722] width 104 height 13
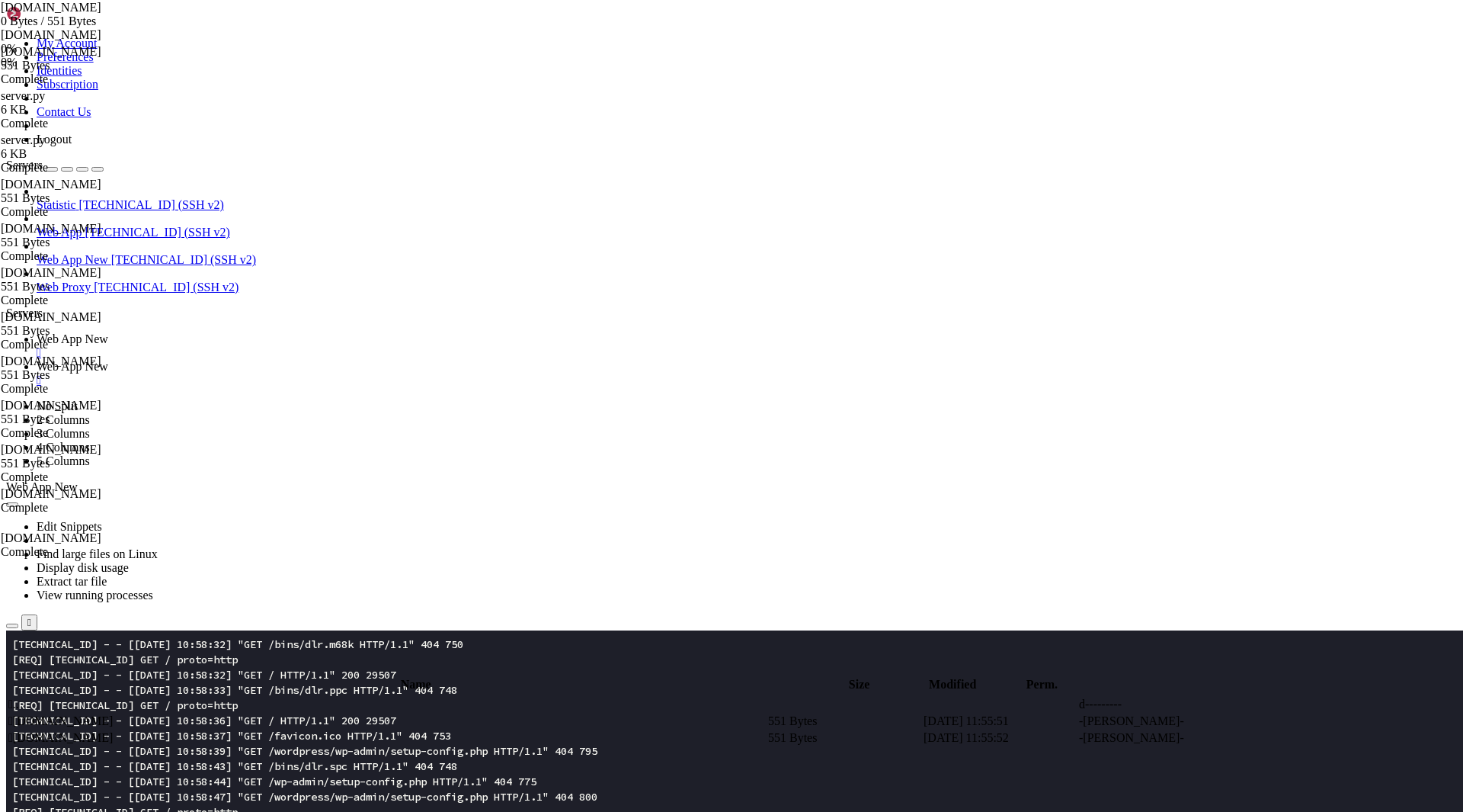
scroll to position [305, 0]
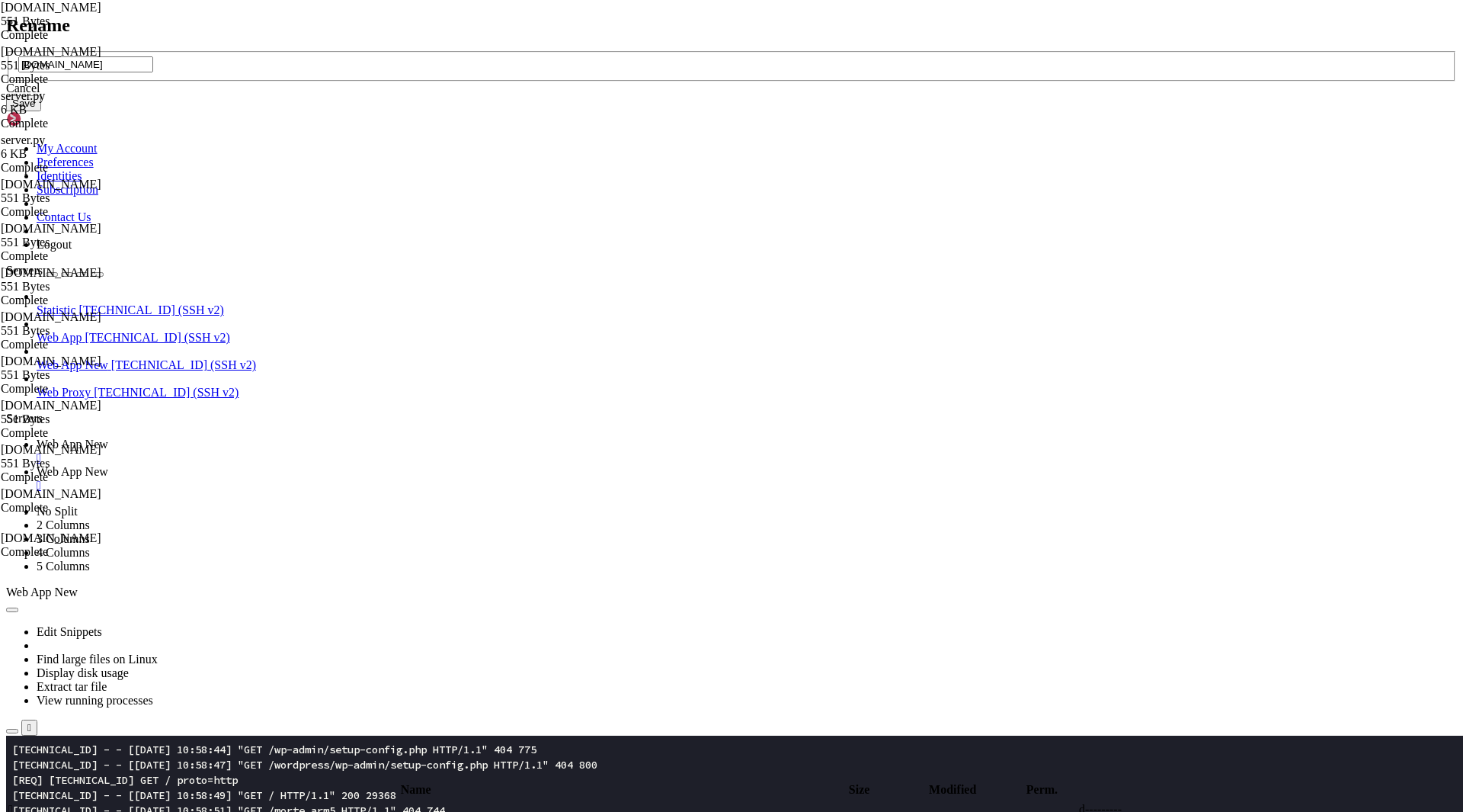
scroll to position [473, 0]
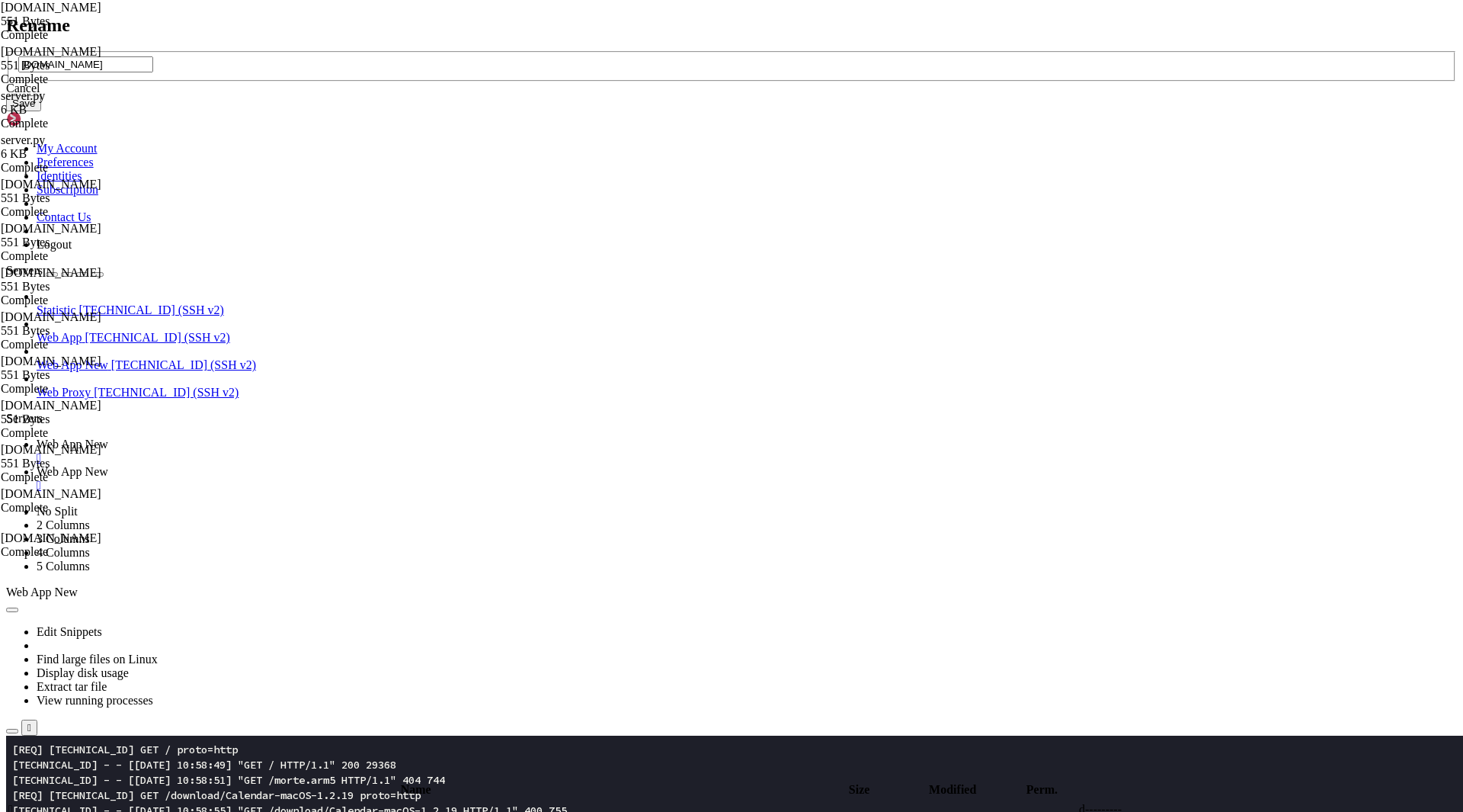
type input "[DOMAIN_NAME]"
click at [41, 111] on button "Save" at bounding box center [23, 103] width 35 height 16
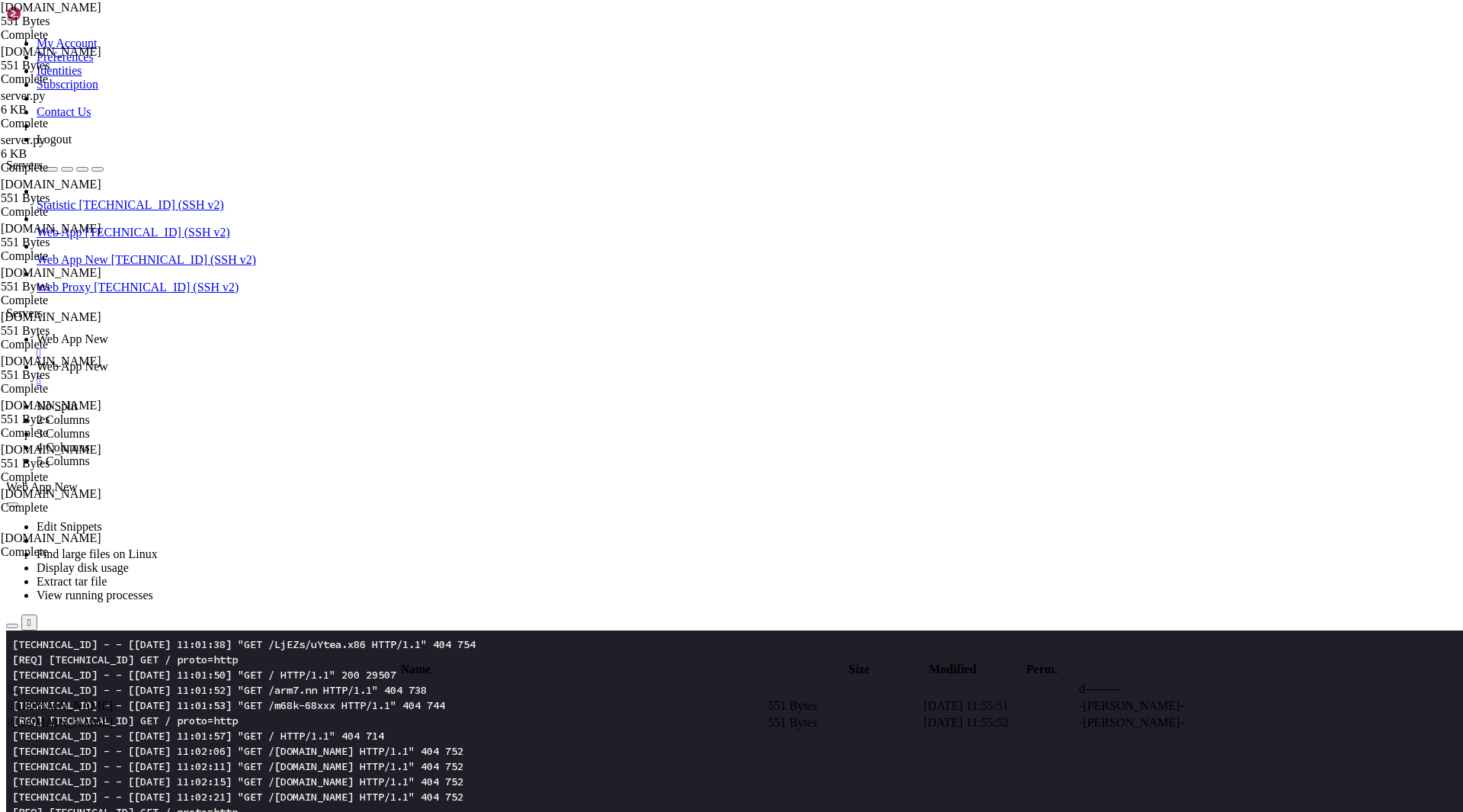
scroll to position [1372, 0]
click at [19, 682] on span " .." at bounding box center [13, 688] width 11 height 13
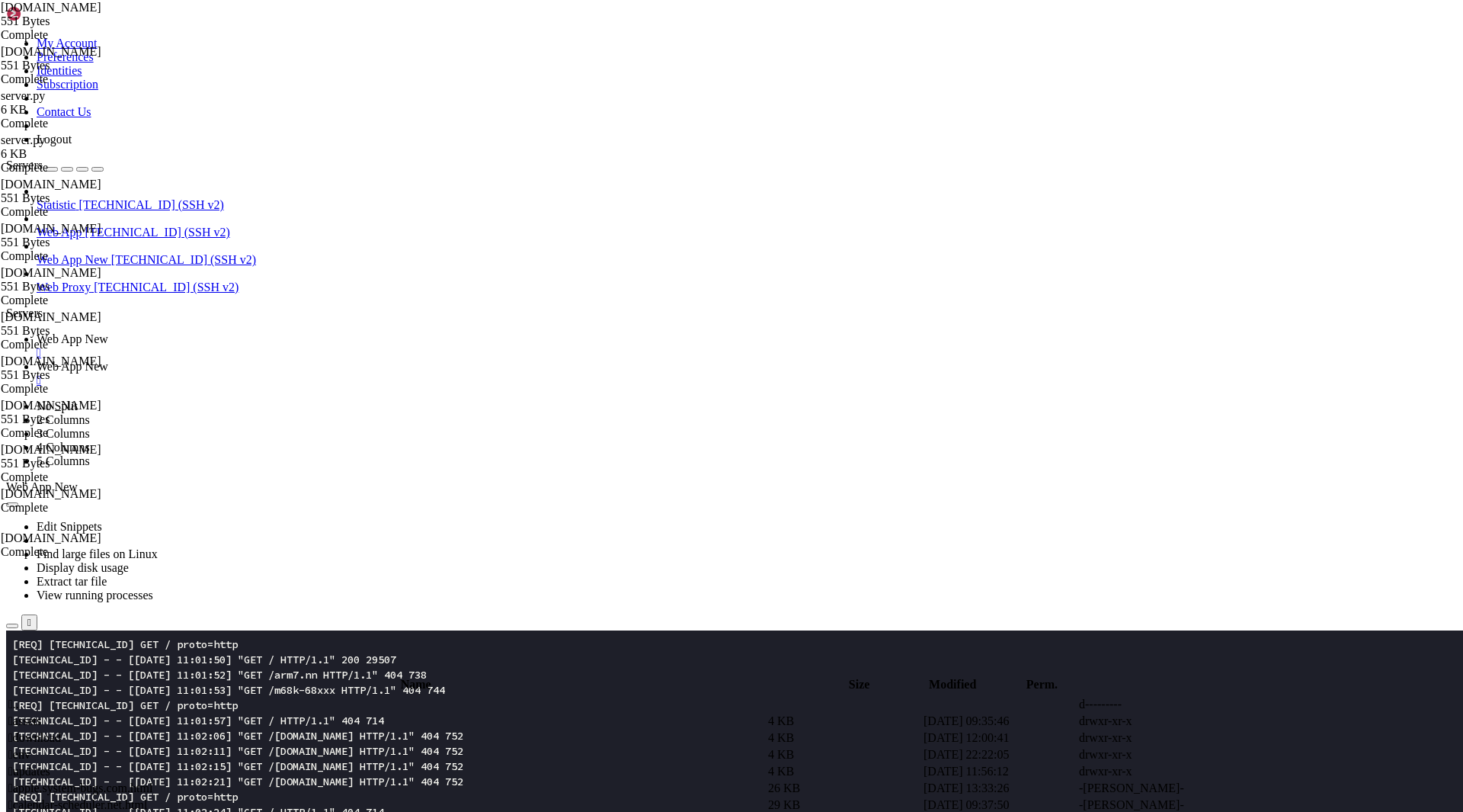
click at [41, 714] on span " assets" at bounding box center [25, 721] width 33 height 13
type input "/root/app/assets"
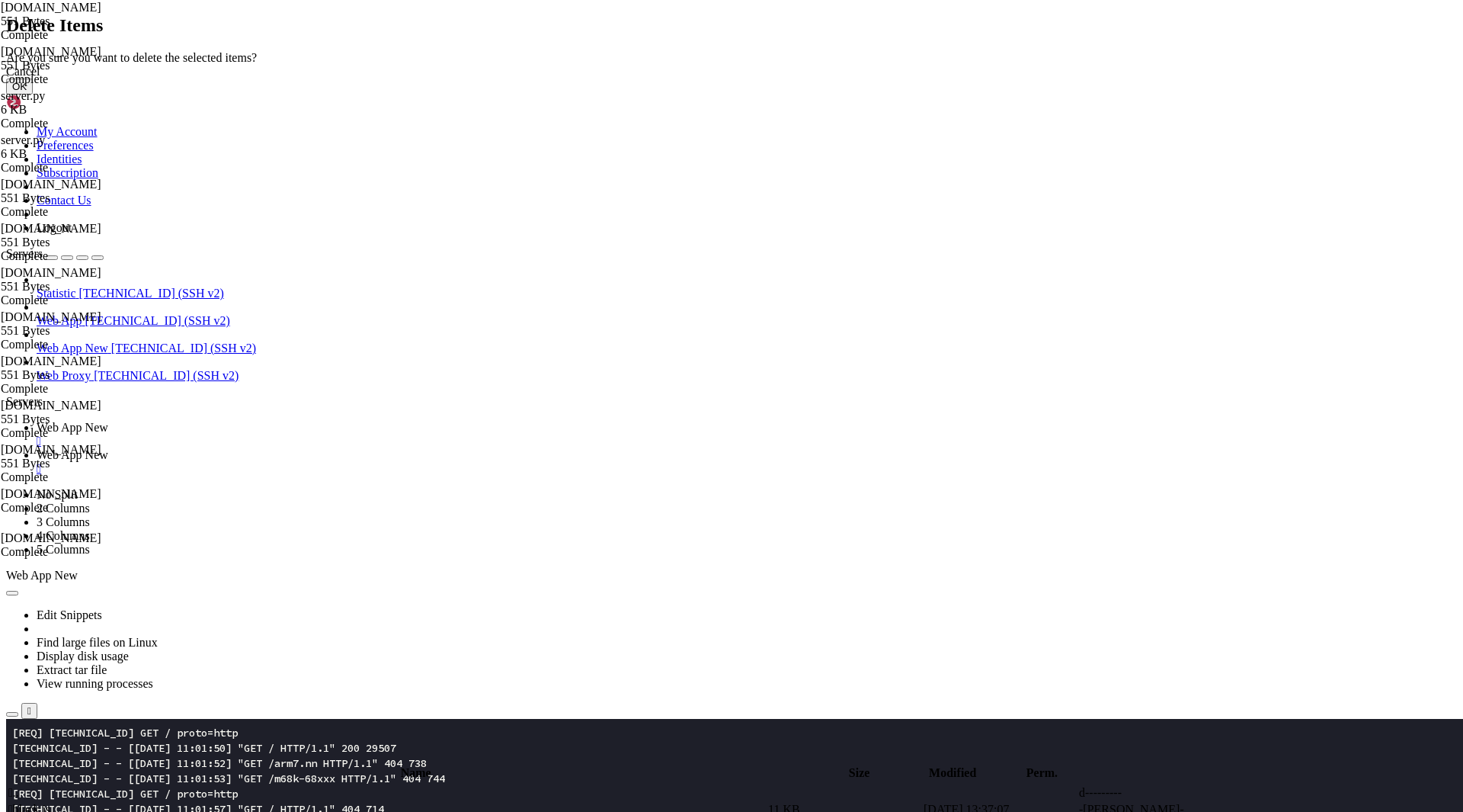
click at [33, 95] on button "OK" at bounding box center [19, 86] width 27 height 16
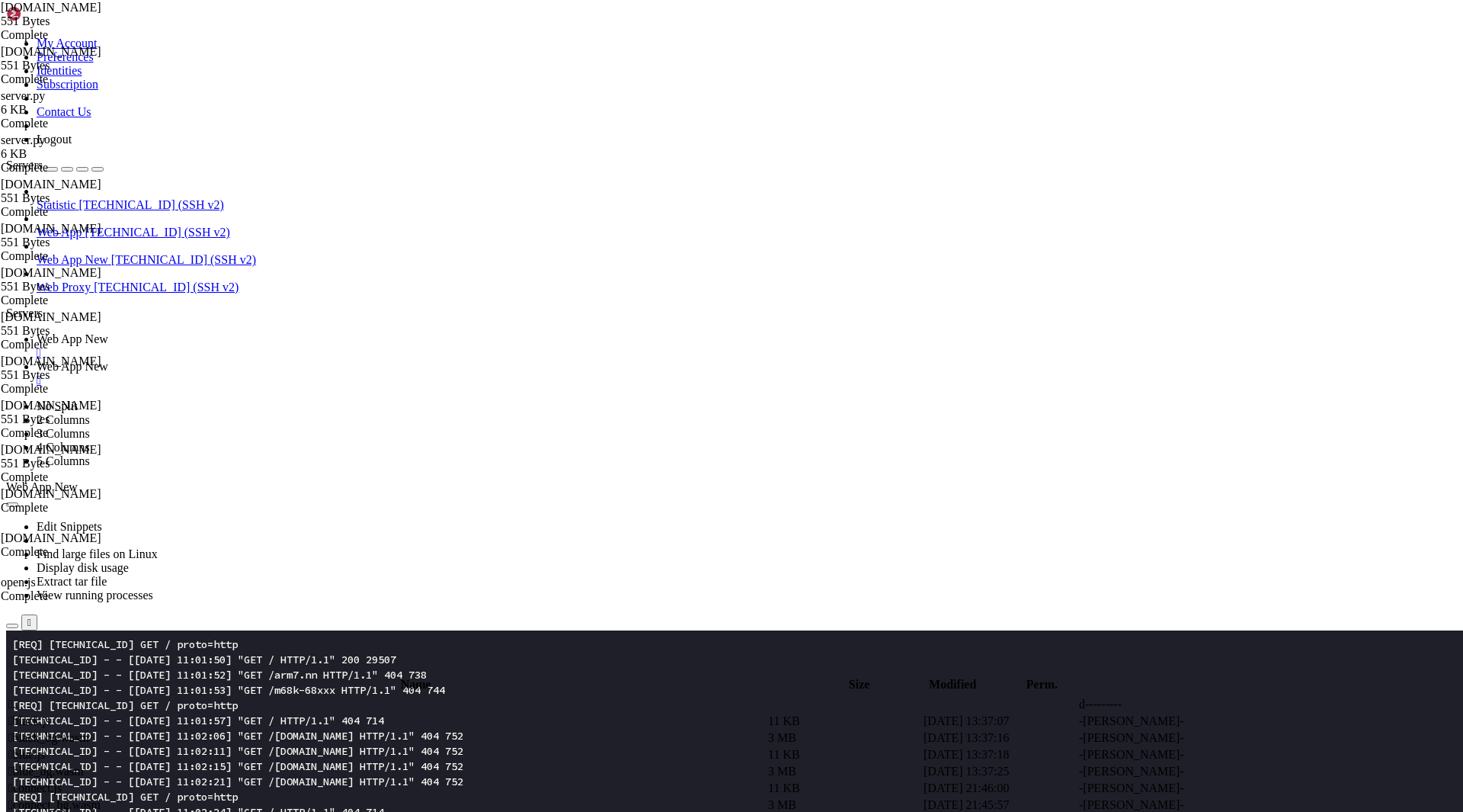
scroll to position [1403, 0]
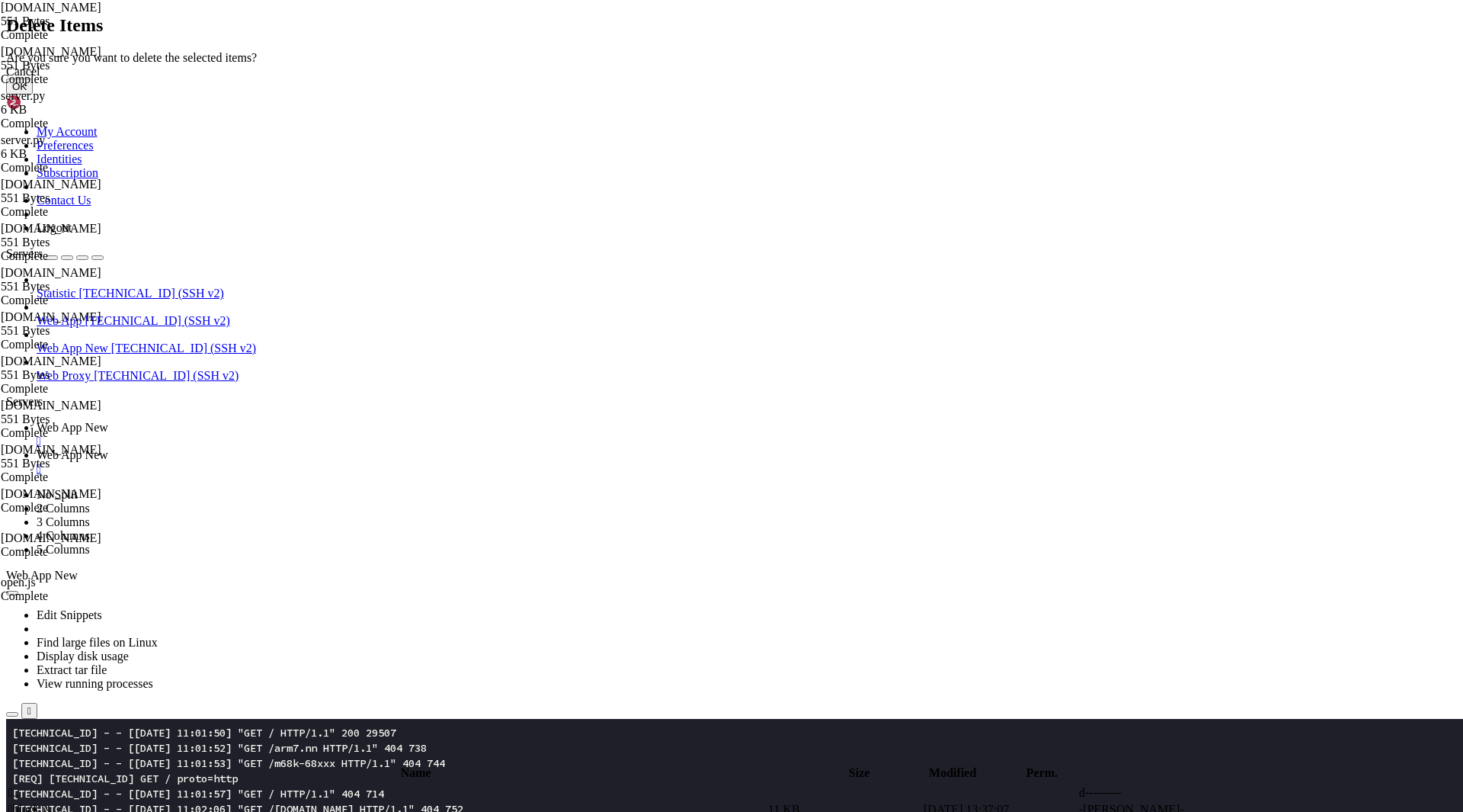
click at [33, 95] on button "OK" at bounding box center [19, 86] width 27 height 16
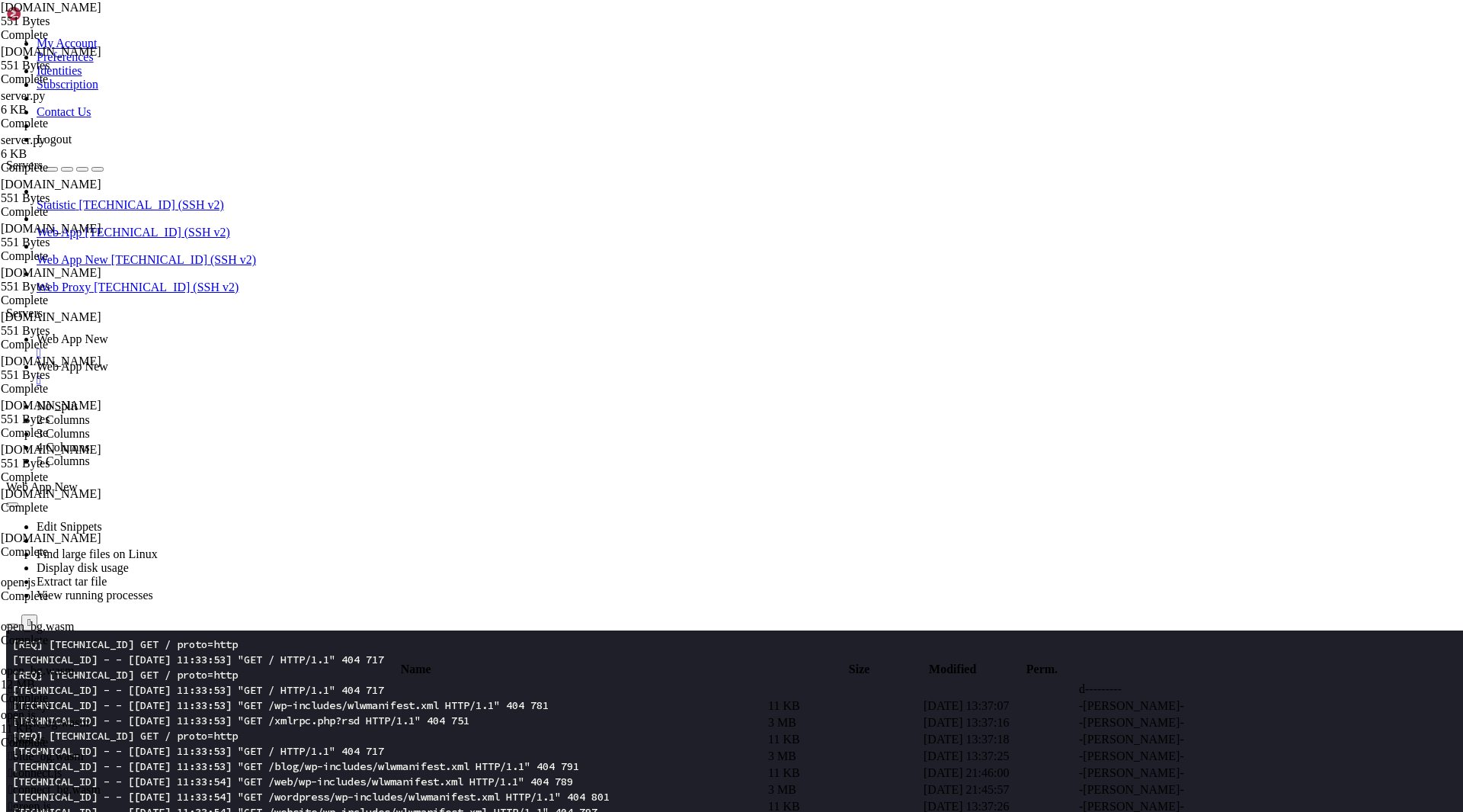
scroll to position [9587, 0]
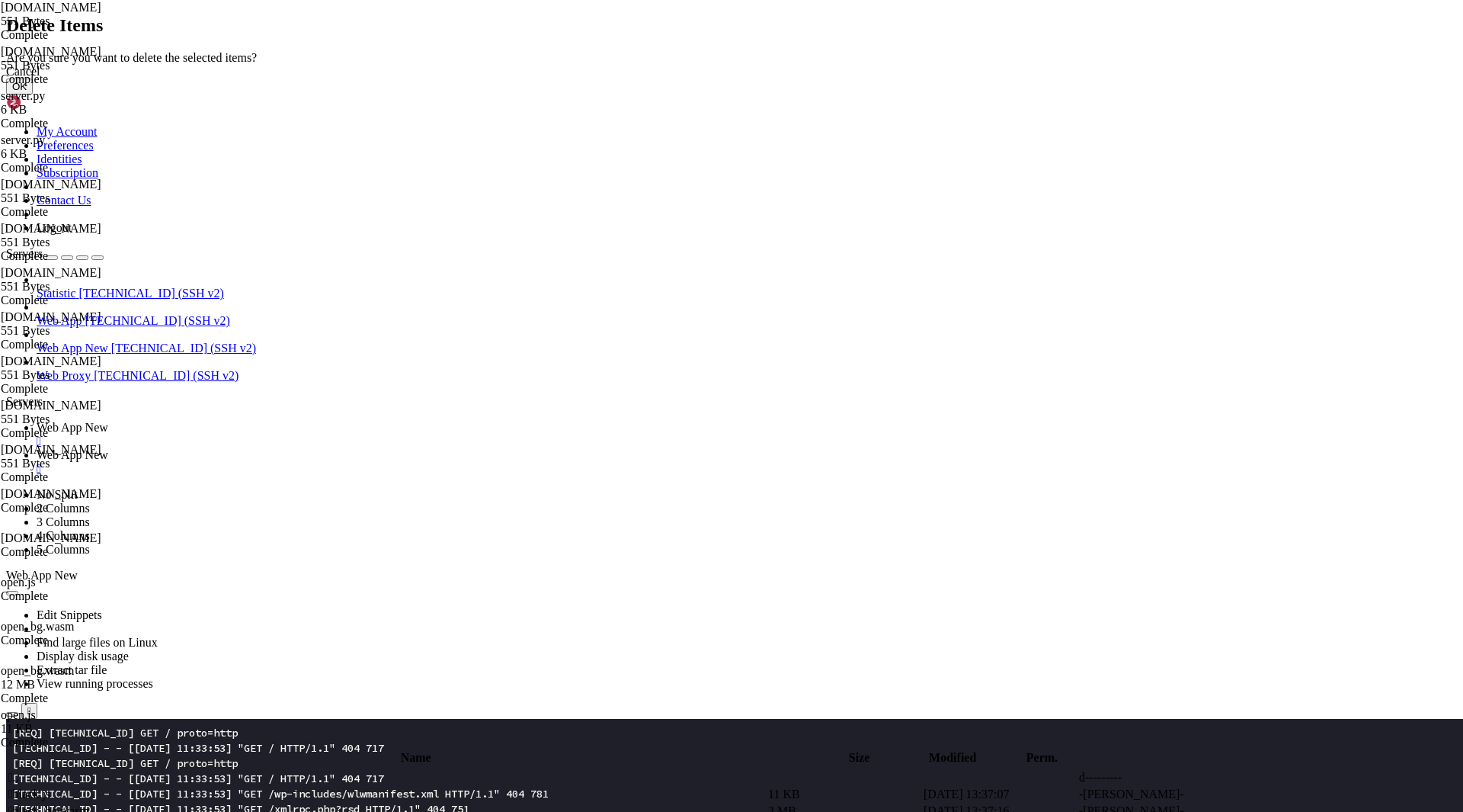
click at [33, 95] on button "OK" at bounding box center [19, 86] width 27 height 16
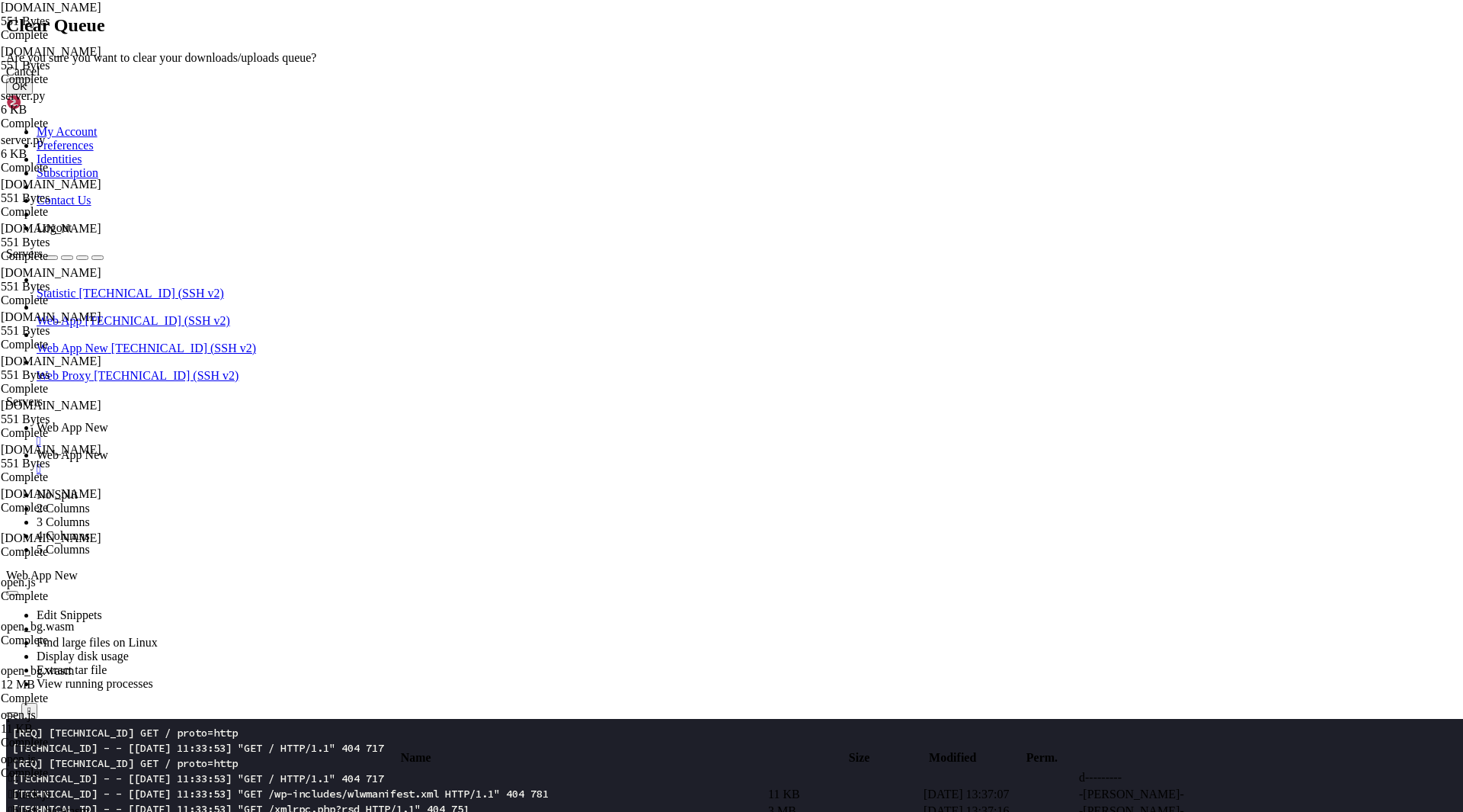
click at [33, 95] on button "OK" at bounding box center [19, 86] width 27 height 16
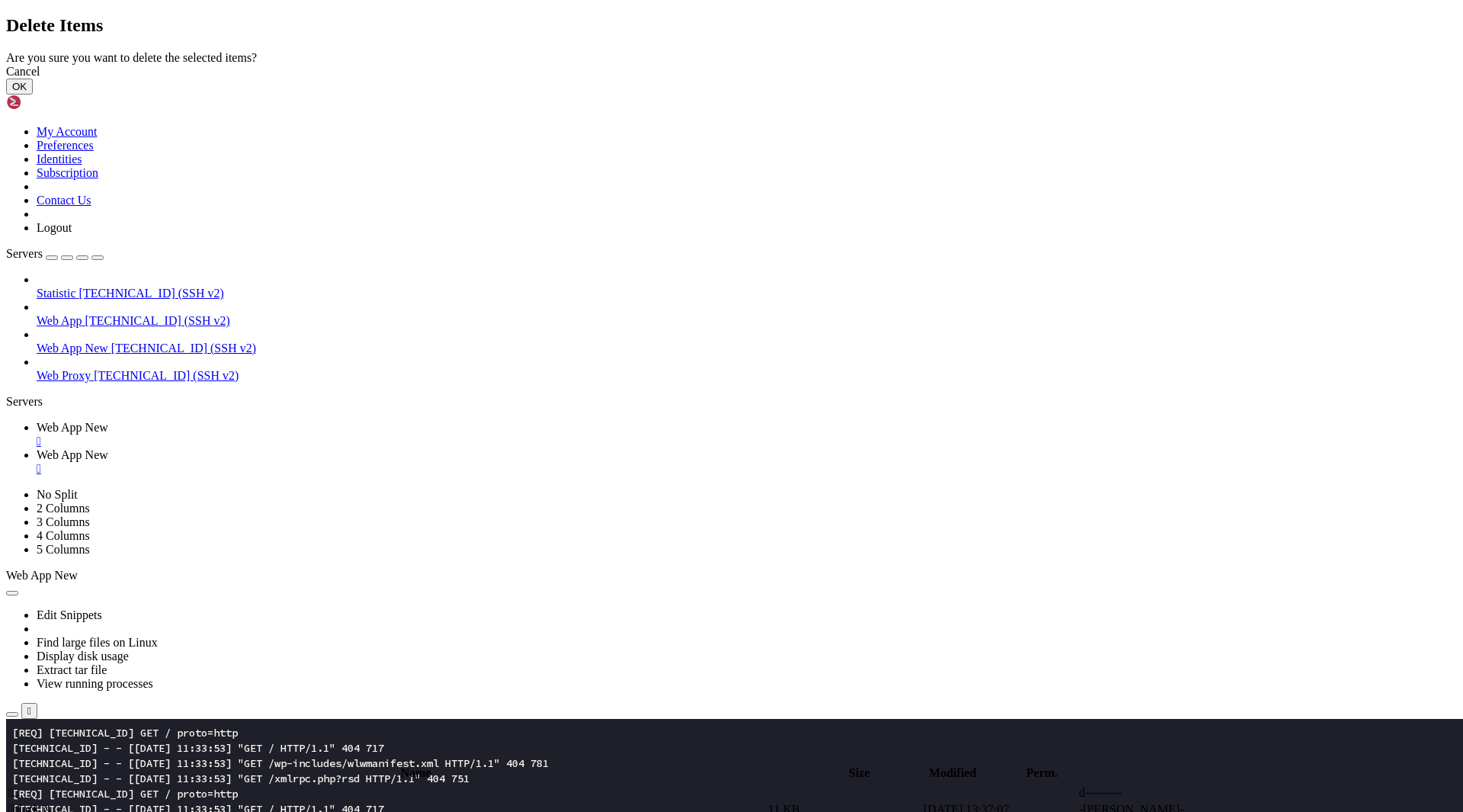
click at [33, 95] on button "OK" at bounding box center [19, 86] width 27 height 16
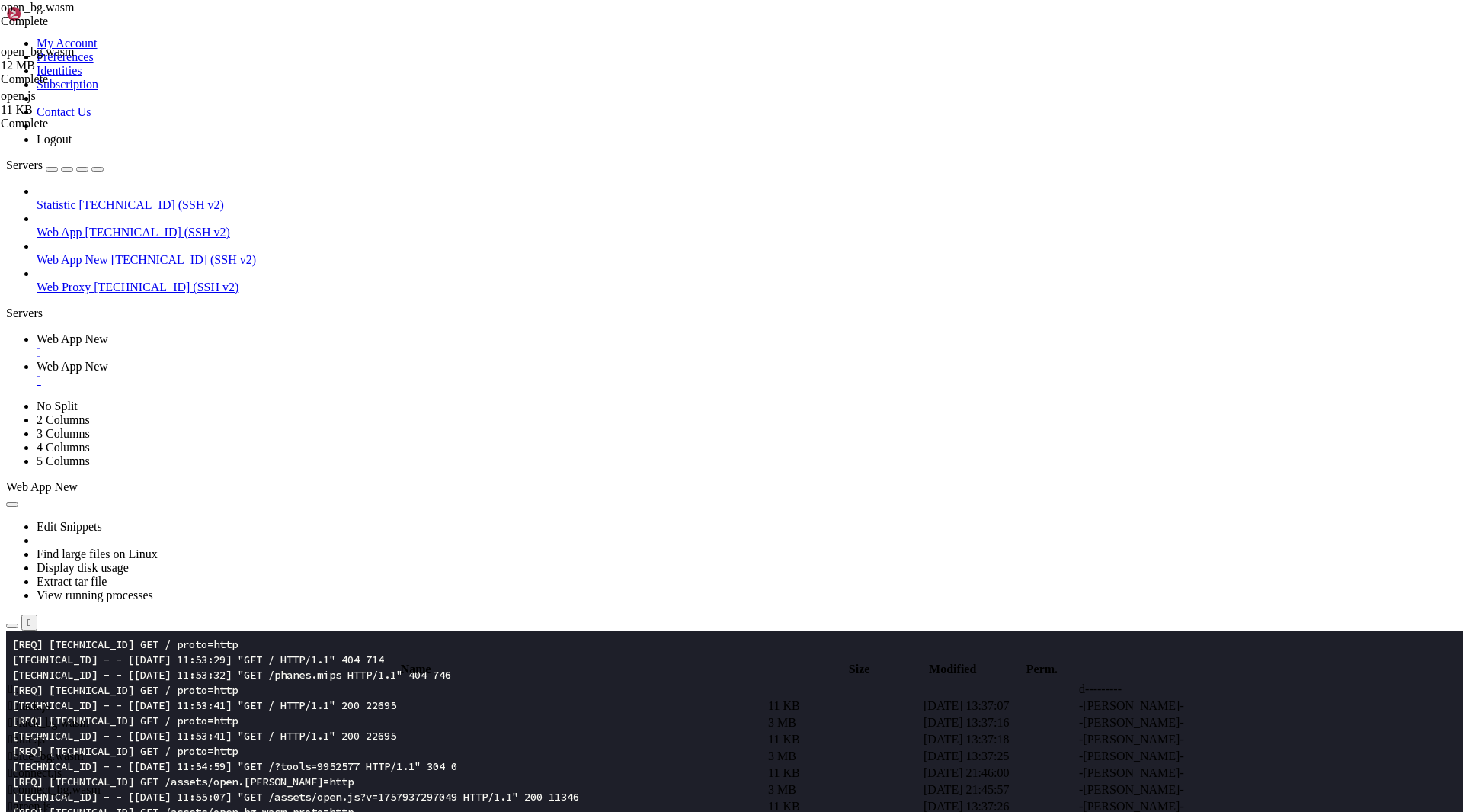
scroll to position [11219, 0]
click at [108, 333] on span "Web App New" at bounding box center [72, 339] width 71 height 13
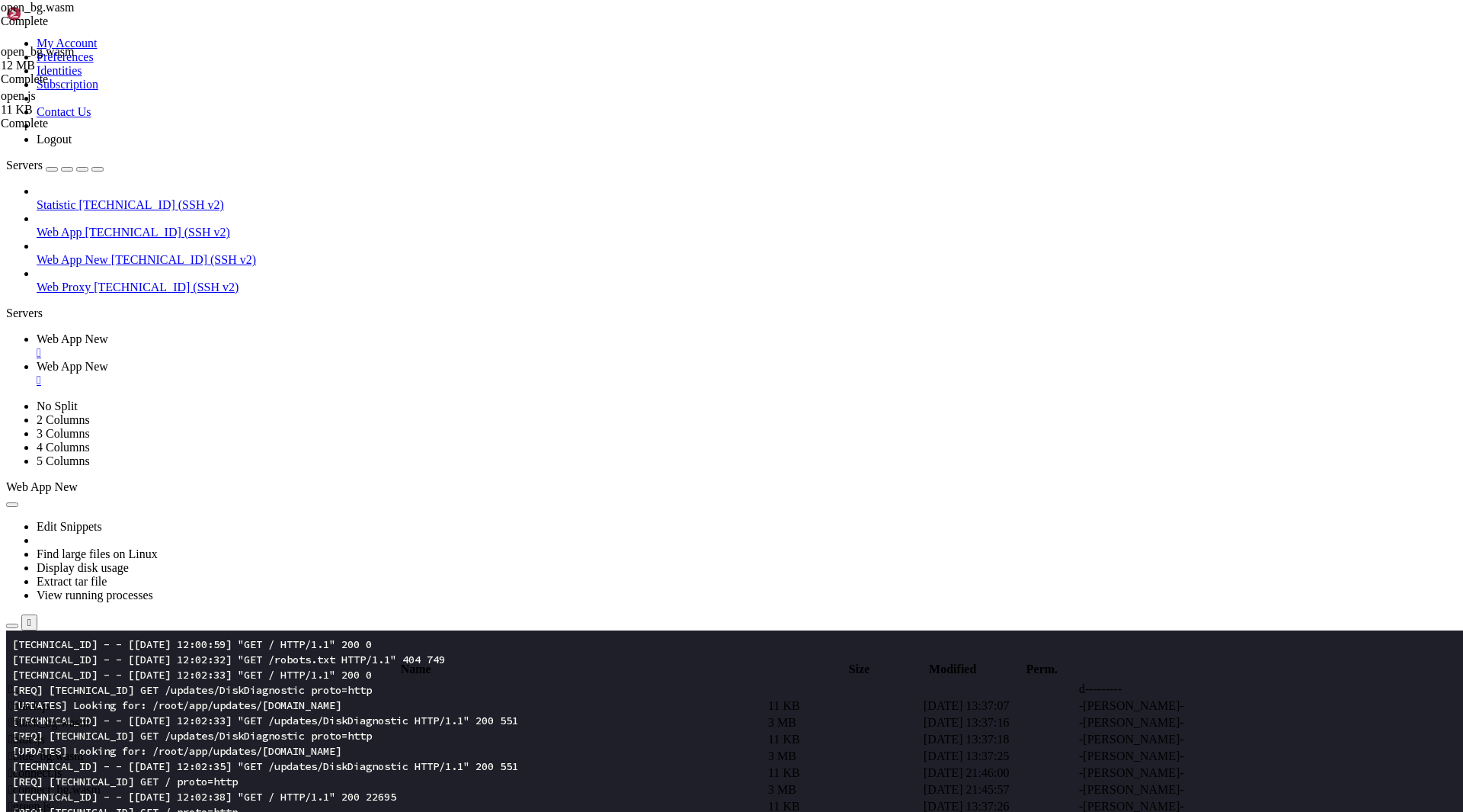
scroll to position [12422, 0]
